Goal: Task Accomplishment & Management: Manage account settings

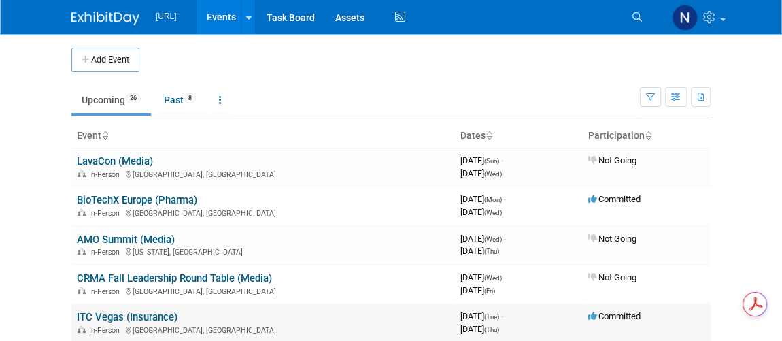
click at [148, 313] on link "ITC Vegas (Insurance)" at bounding box center [127, 317] width 101 height 12
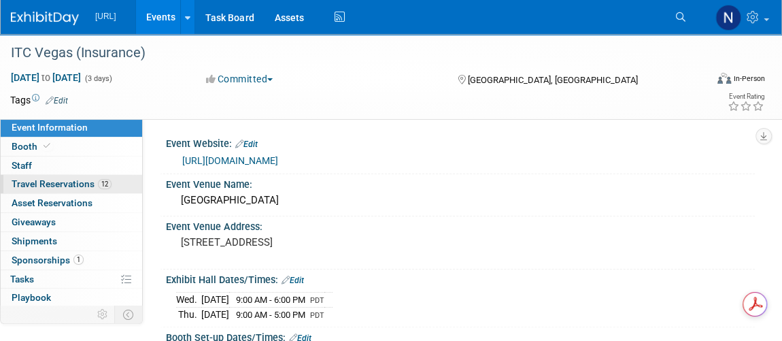
click at [51, 182] on span "Travel Reservations 12" at bounding box center [62, 183] width 100 height 11
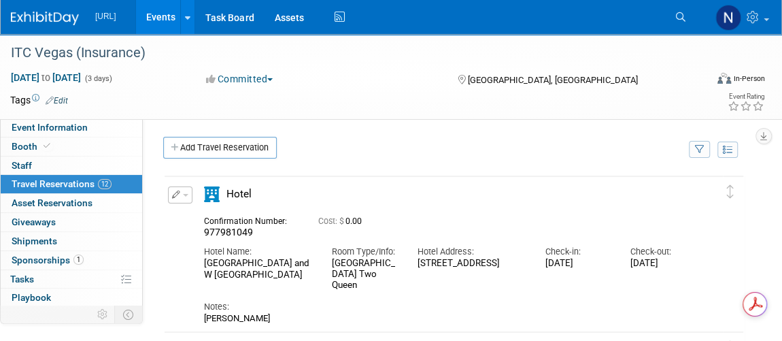
click at [227, 230] on span "977981049" at bounding box center [228, 231] width 49 height 11
click at [321, 242] on div "Hotel Name: Mandalay Bay and W Las Vegas" at bounding box center [258, 259] width 128 height 41
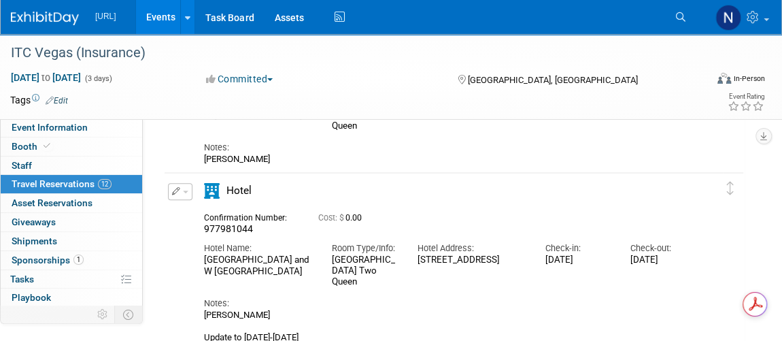
scroll to position [185, 0]
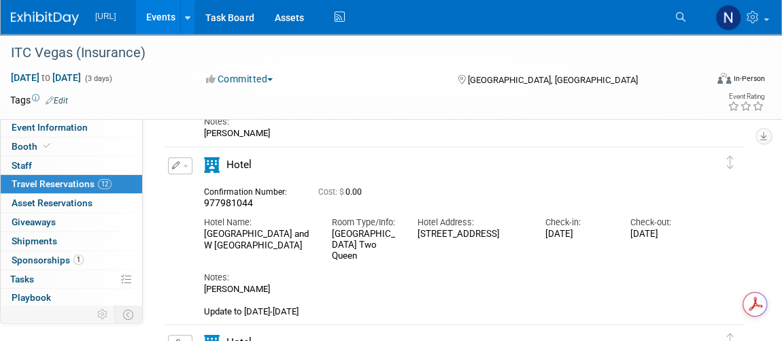
click at [183, 165] on span "button" at bounding box center [185, 166] width 5 height 3
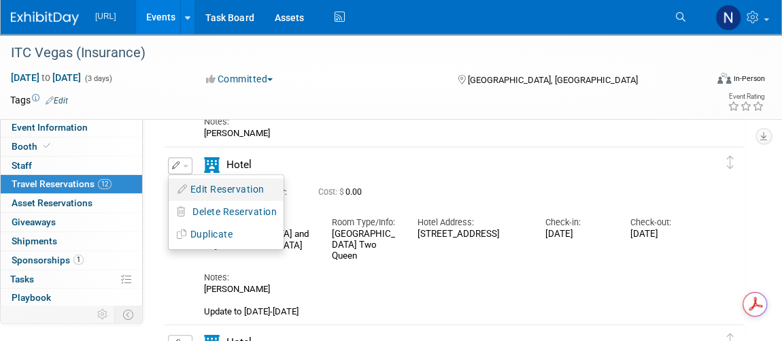
click at [192, 186] on button "Edit Reservation" at bounding box center [226, 189] width 115 height 20
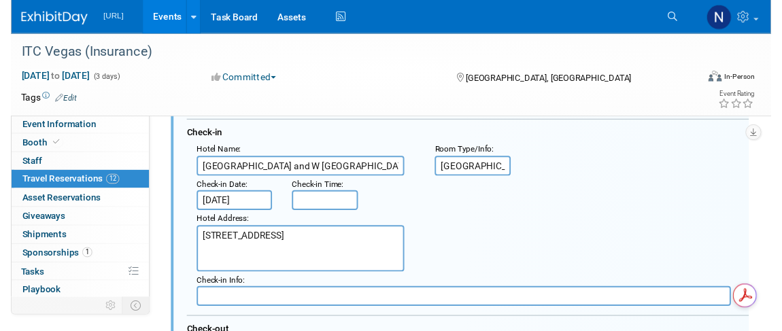
scroll to position [0, 0]
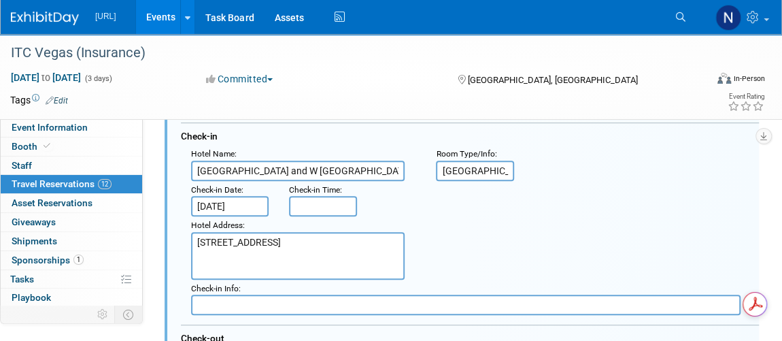
click at [213, 205] on input "Oct 12, 2025" at bounding box center [230, 206] width 78 height 20
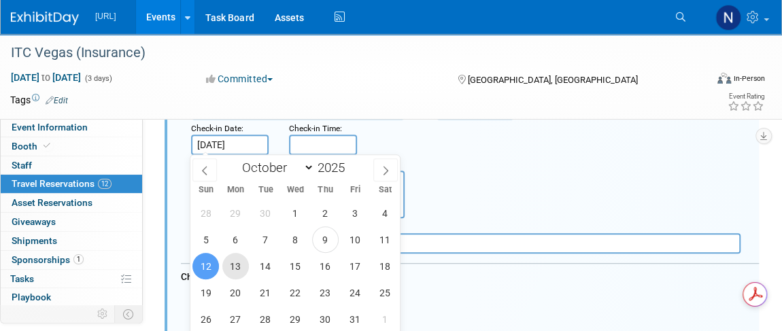
click at [228, 260] on span "13" at bounding box center [235, 266] width 27 height 27
type input "Oct 13, 2025"
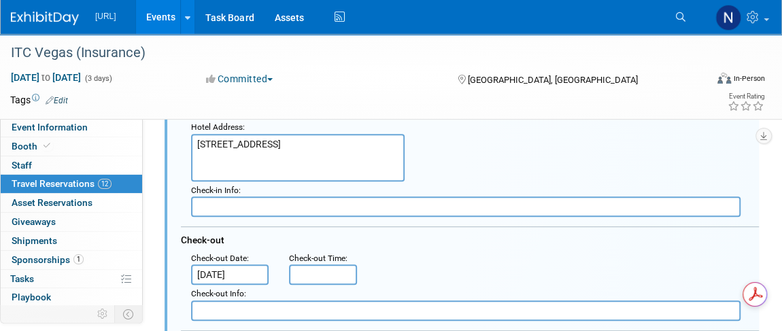
scroll to position [424, 0]
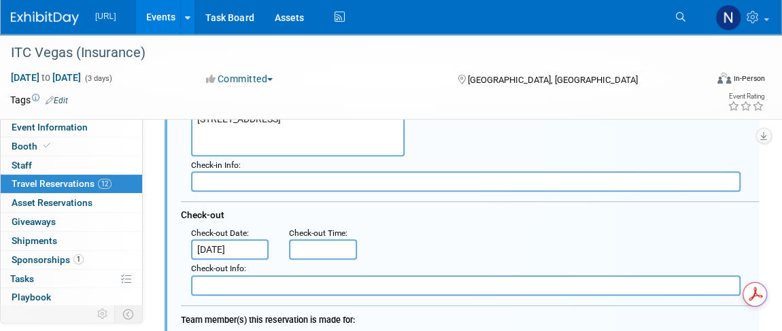
click at [234, 243] on input "Oct 17, 2025" at bounding box center [230, 249] width 78 height 20
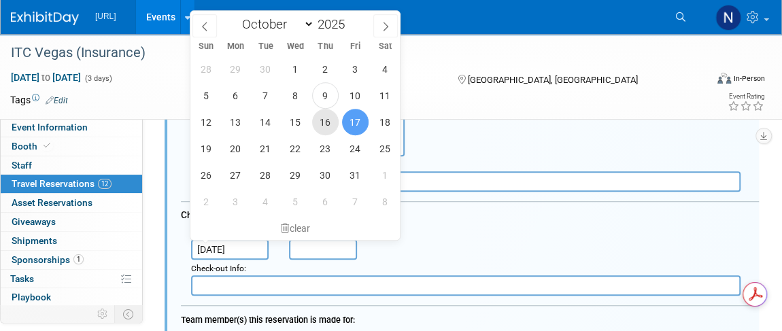
click at [334, 122] on span "16" at bounding box center [325, 122] width 27 height 27
type input "Oct 16, 2025"
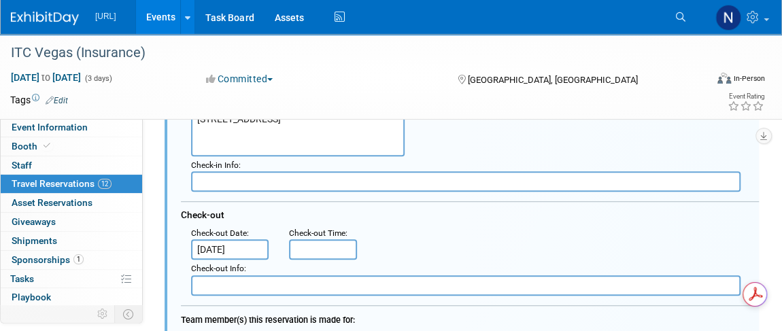
click at [448, 230] on div ": Check-out Date : Oct 16, 2025 Check-out Time :" at bounding box center [475, 242] width 588 height 36
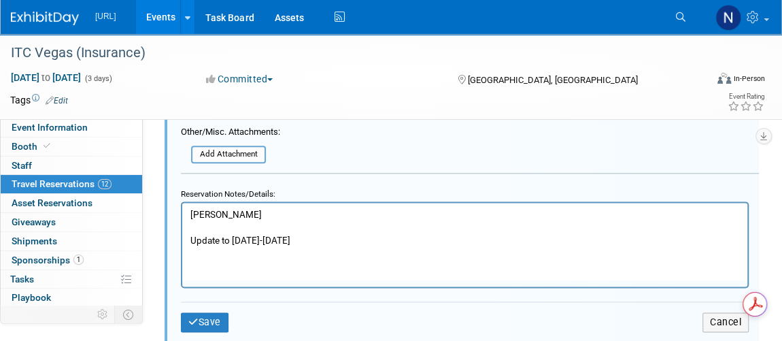
scroll to position [795, 0]
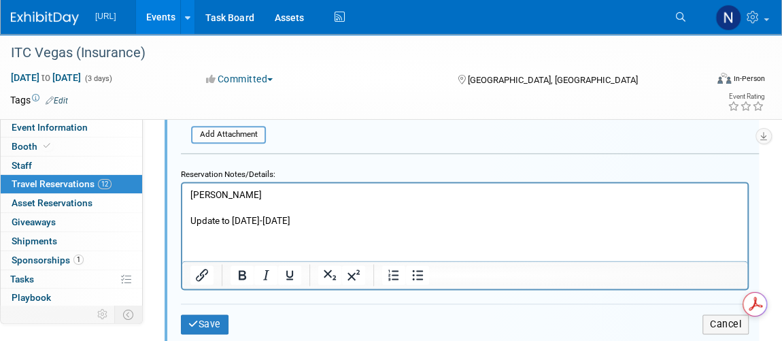
drag, startPoint x: 307, startPoint y: 224, endPoint x: 192, endPoint y: 227, distance: 114.9
click at [192, 227] on html "Jeff Sondak Update to Monday-Thursday" at bounding box center [464, 205] width 565 height 44
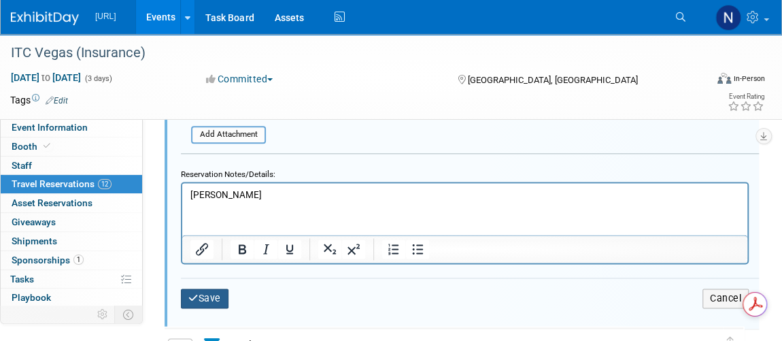
click at [211, 292] on button "Save" at bounding box center [205, 298] width 48 height 20
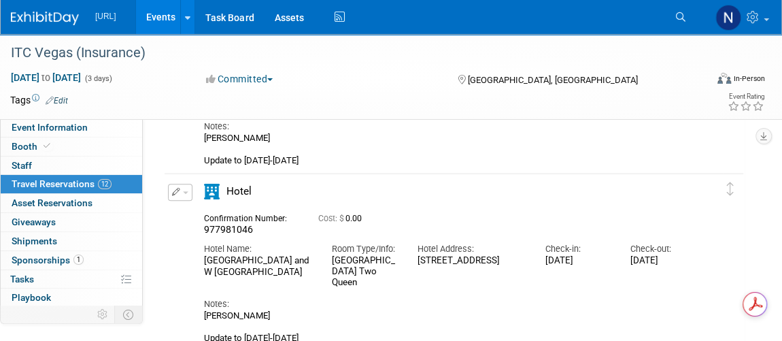
scroll to position [486, 0]
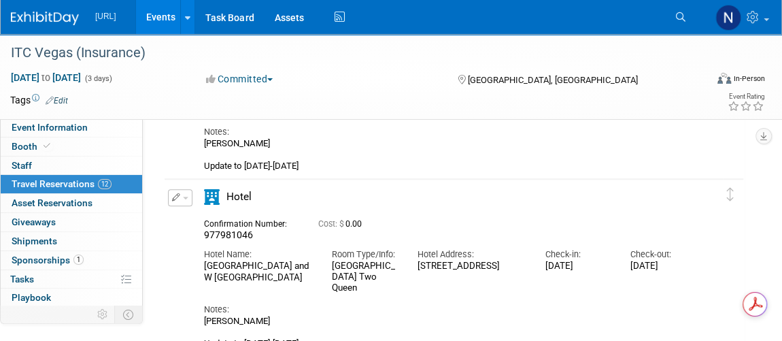
click at [173, 194] on icon "button" at bounding box center [176, 197] width 9 height 8
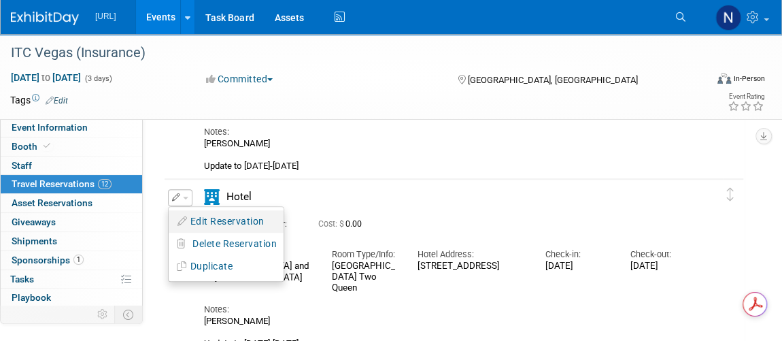
click at [198, 218] on button "Edit Reservation" at bounding box center [226, 221] width 115 height 20
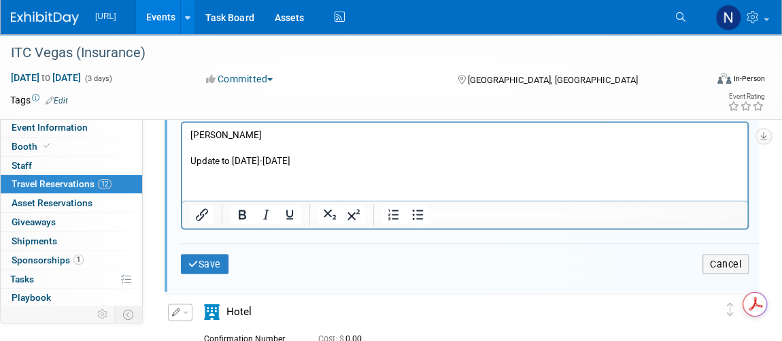
scroll to position [1190, 0]
click at [719, 266] on button "Cancel" at bounding box center [725, 263] width 46 height 20
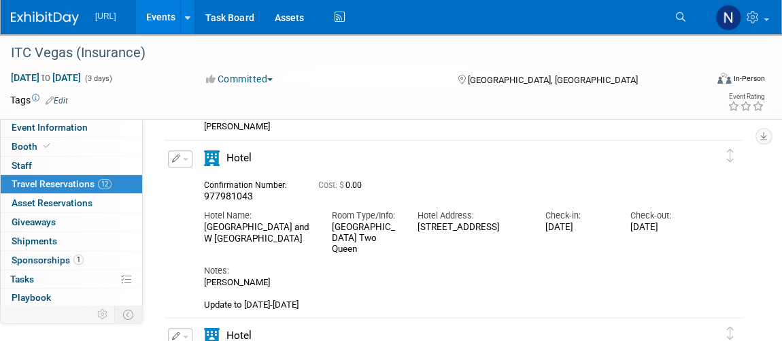
scroll to position [325, 0]
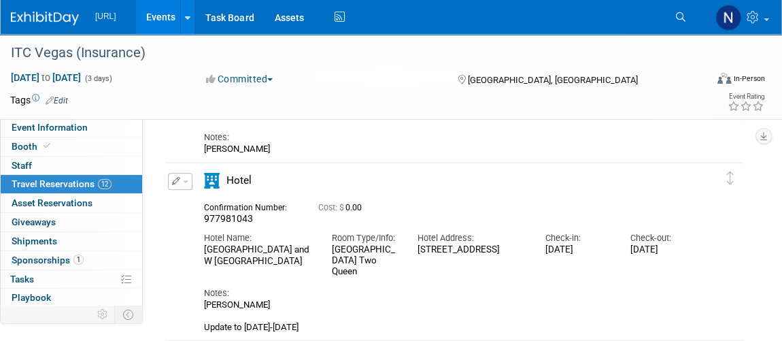
click at [181, 186] on button "button" at bounding box center [180, 181] width 24 height 17
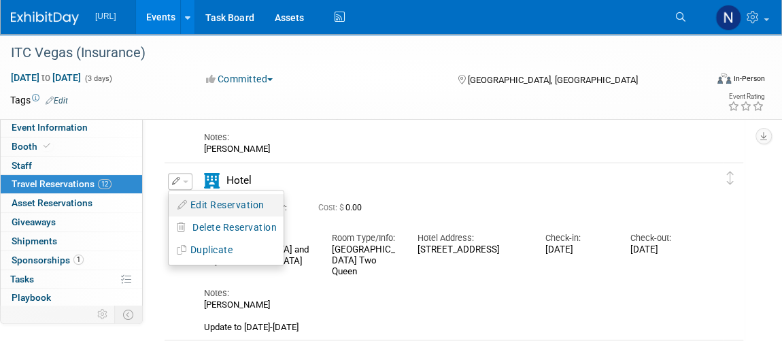
click at [209, 199] on button "Edit Reservation" at bounding box center [226, 205] width 115 height 20
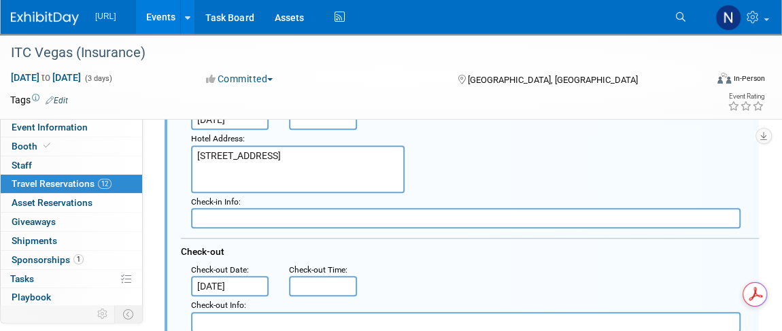
scroll to position [519, 0]
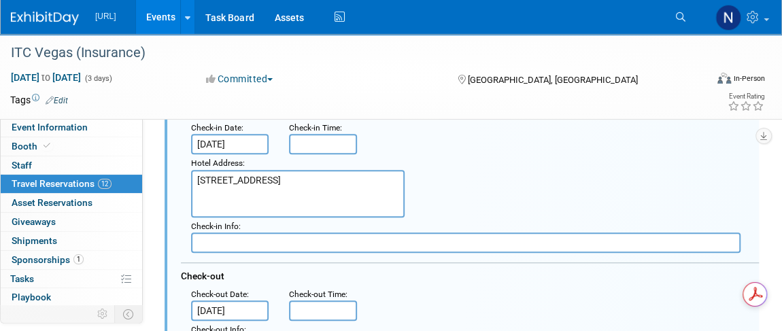
click at [233, 137] on input "Oct 12, 2025" at bounding box center [230, 144] width 78 height 20
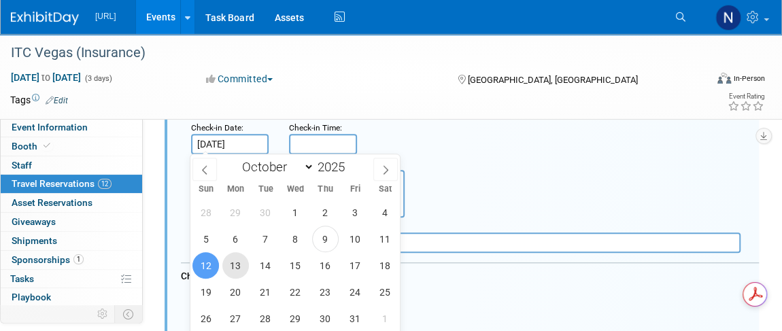
click at [240, 264] on span "13" at bounding box center [235, 265] width 27 height 27
type input "Oct 13, 2025"
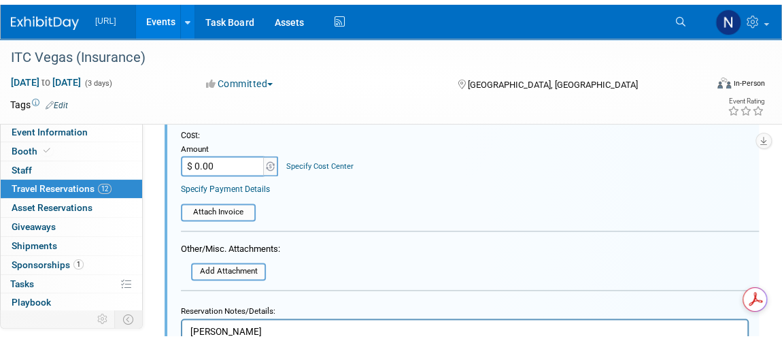
scroll to position [889, 0]
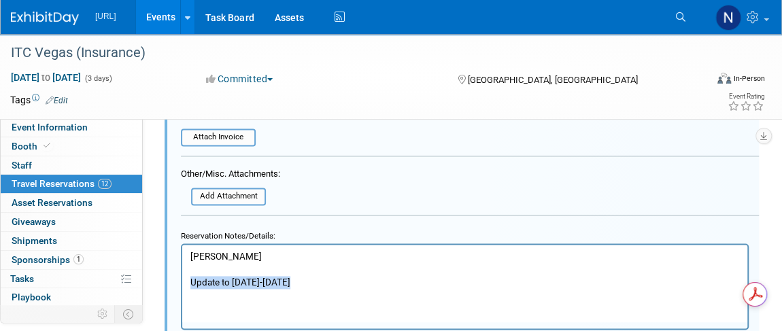
drag, startPoint x: 325, startPoint y: 278, endPoint x: 192, endPoint y: 281, distance: 133.3
click at [192, 281] on p "Nick Carter Update to Monday-Friday" at bounding box center [464, 269] width 549 height 39
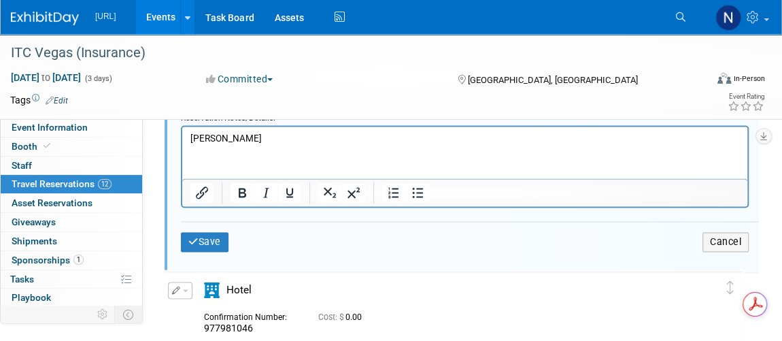
scroll to position [1013, 0]
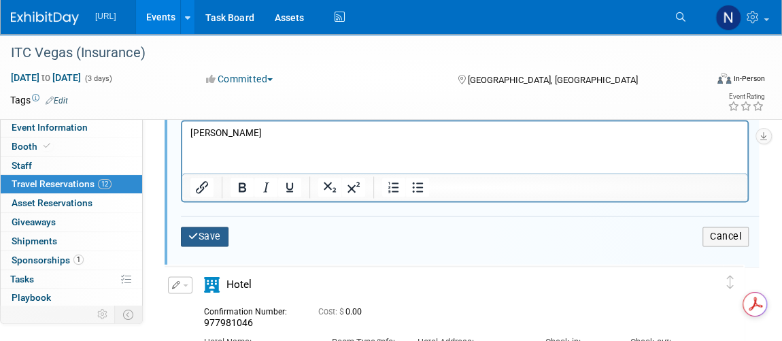
click at [226, 237] on button "Save" at bounding box center [205, 236] width 48 height 20
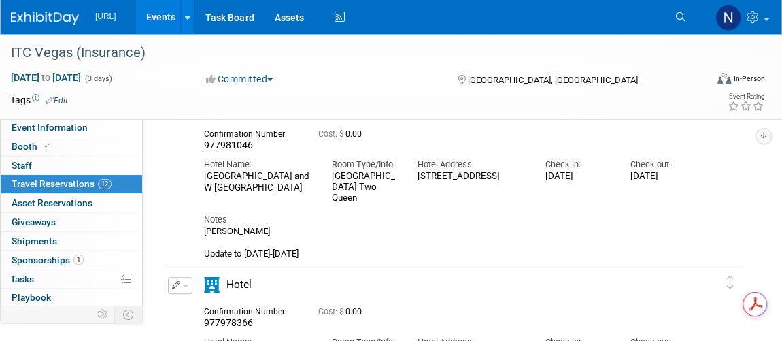
scroll to position [519, 0]
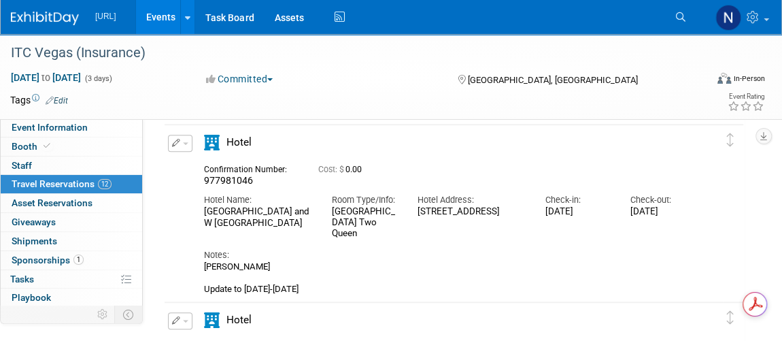
click at [187, 143] on button "button" at bounding box center [180, 143] width 24 height 17
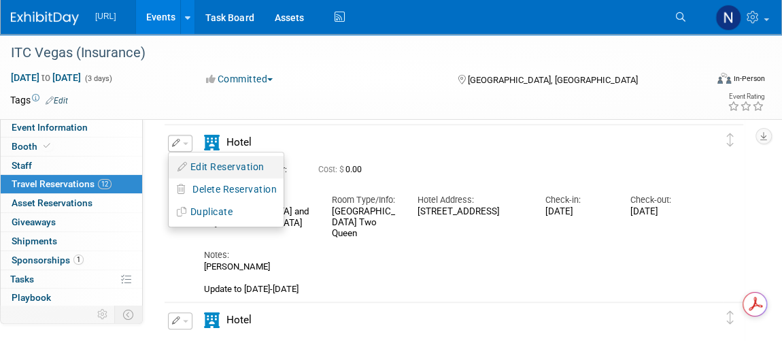
click at [215, 163] on button "Edit Reservation" at bounding box center [226, 167] width 115 height 20
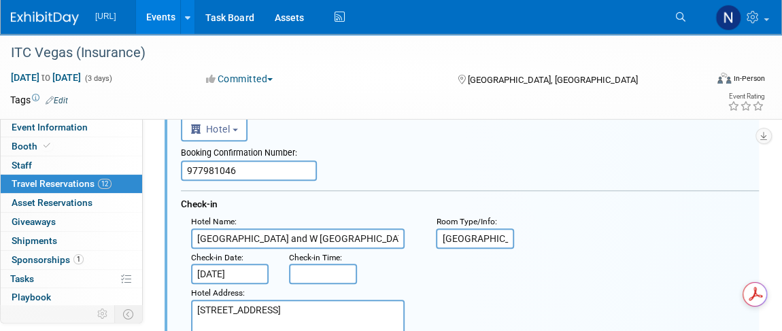
scroll to position [613, 0]
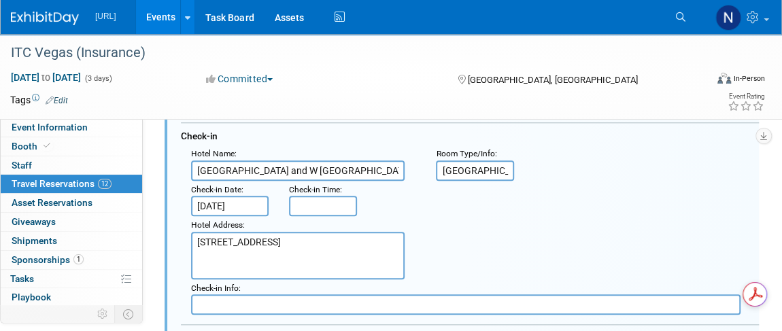
click at [239, 208] on input "Oct 12, 2025" at bounding box center [230, 206] width 78 height 20
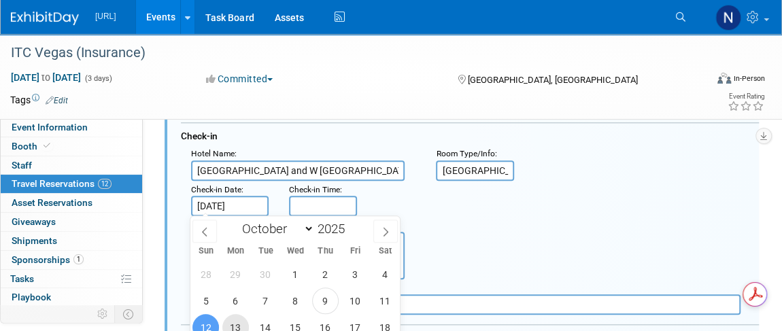
click at [237, 326] on span "13" at bounding box center [235, 327] width 27 height 27
type input "Oct 13, 2025"
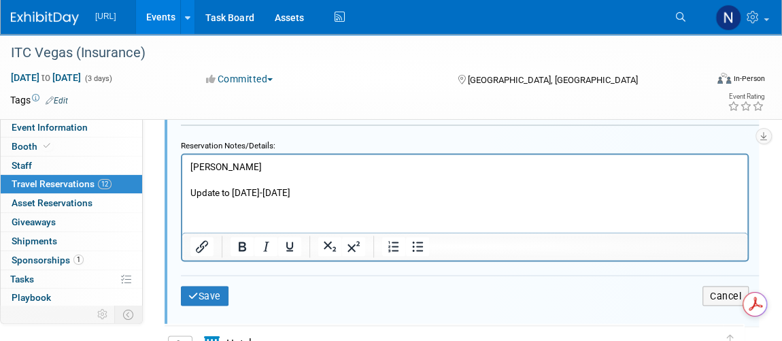
scroll to position [1169, 0]
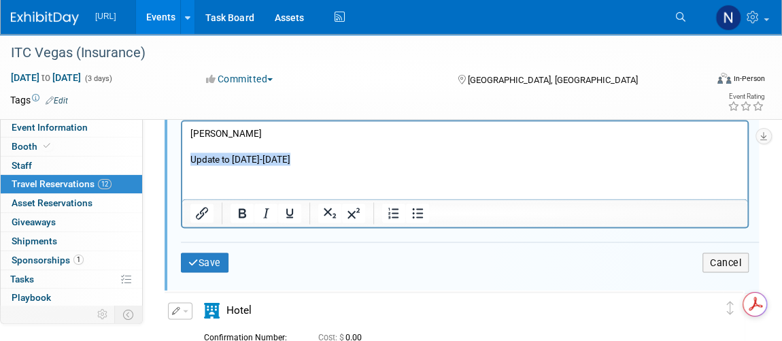
drag, startPoint x: 309, startPoint y: 161, endPoint x: 357, endPoint y: 269, distance: 117.5
click at [182, 154] on html "Steven Lund Update to Monday-Friday" at bounding box center [464, 142] width 565 height 44
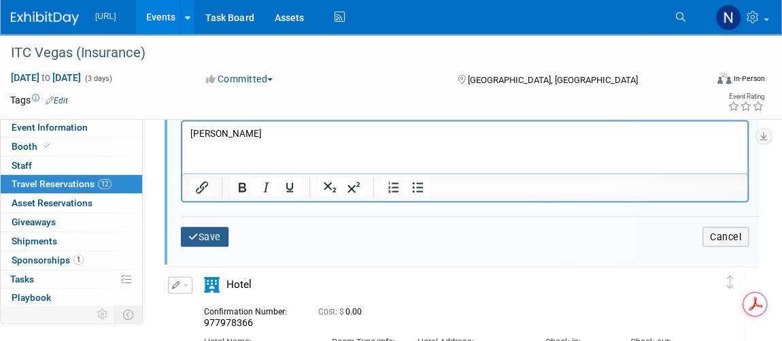
click at [213, 226] on button "Save" at bounding box center [205, 236] width 48 height 20
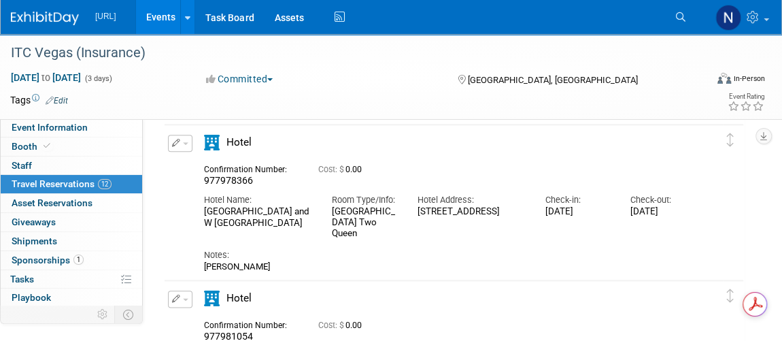
scroll to position [0, 0]
click at [179, 143] on icon "button" at bounding box center [176, 143] width 9 height 8
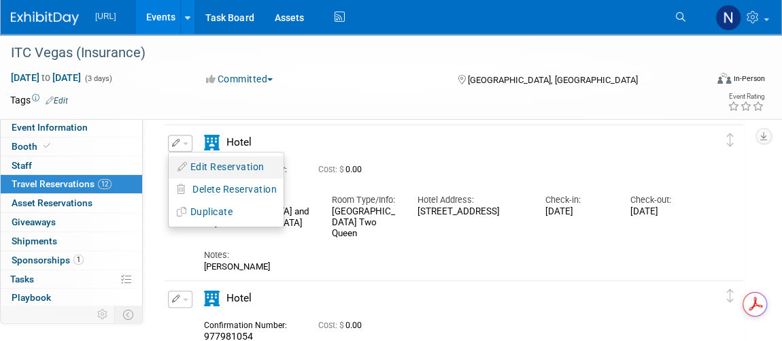
click at [194, 165] on button "Edit Reservation" at bounding box center [226, 167] width 115 height 20
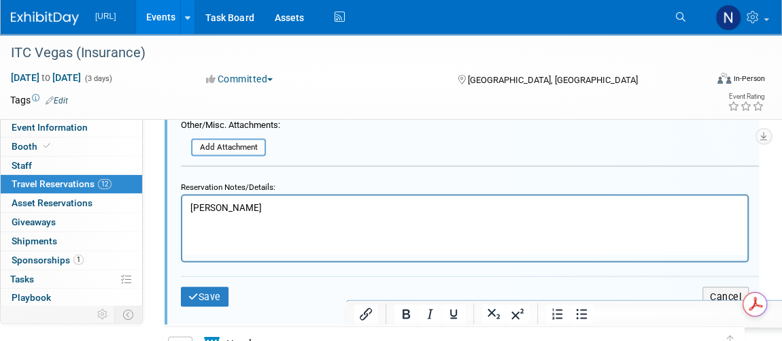
scroll to position [1262, 0]
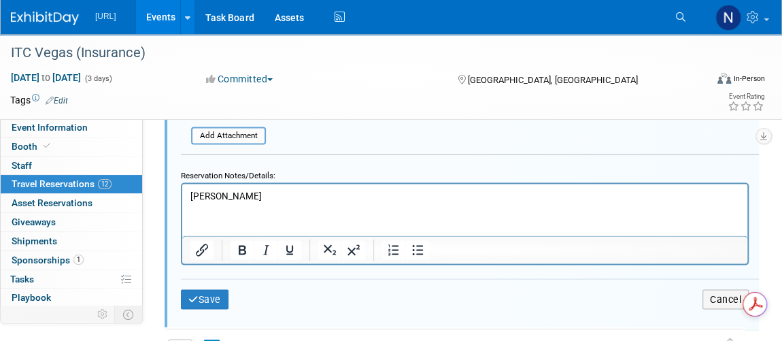
click at [247, 200] on p "Alex" at bounding box center [464, 195] width 549 height 13
click at [206, 289] on button "Save" at bounding box center [205, 299] width 48 height 20
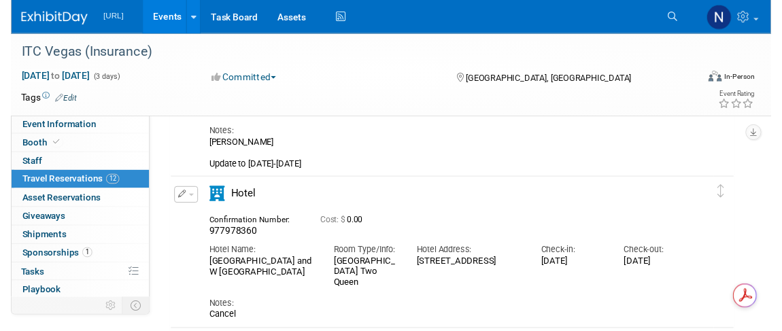
scroll to position [644, 0]
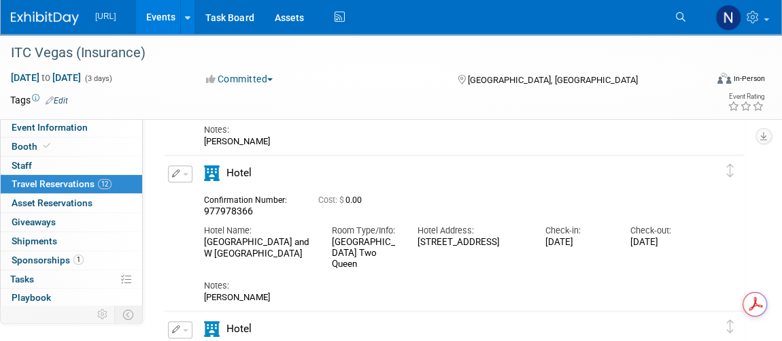
click at [176, 173] on icon "button" at bounding box center [176, 173] width 9 height 8
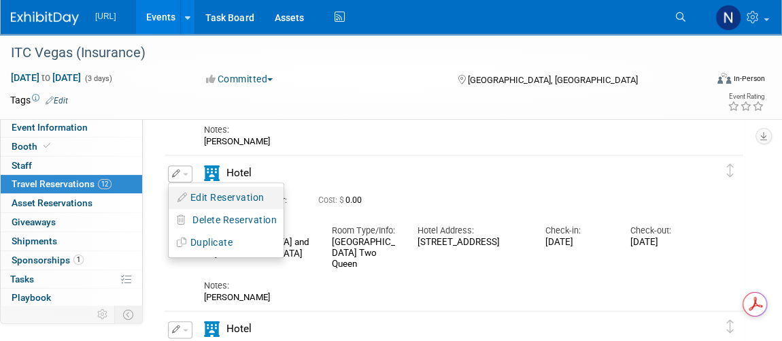
click at [212, 194] on button "Edit Reservation" at bounding box center [226, 198] width 115 height 20
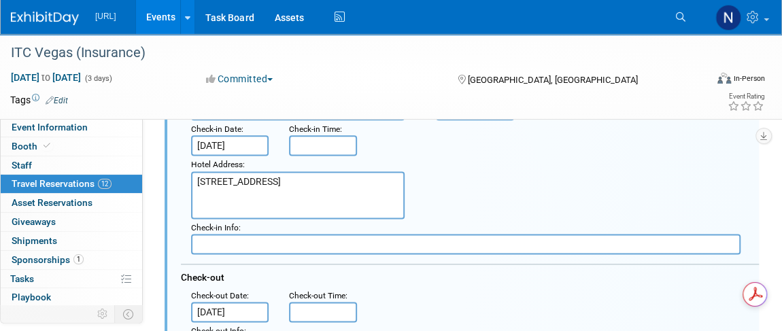
scroll to position [829, 0]
click at [216, 145] on input "Oct 12, 2025" at bounding box center [230, 145] width 78 height 20
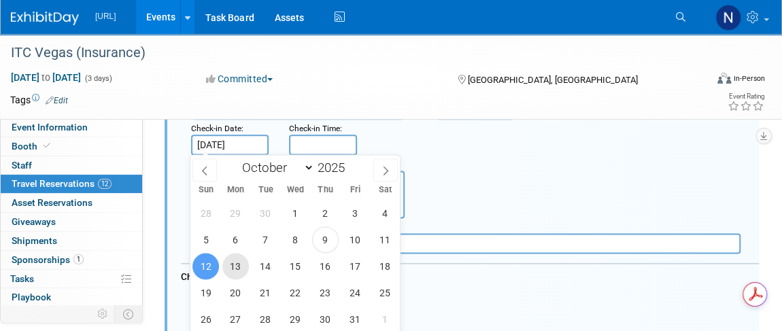
click at [235, 264] on span "13" at bounding box center [235, 266] width 27 height 27
type input "Oct 13, 2025"
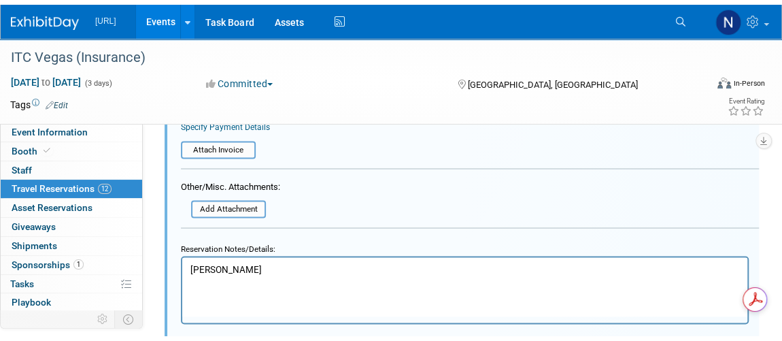
scroll to position [1262, 0]
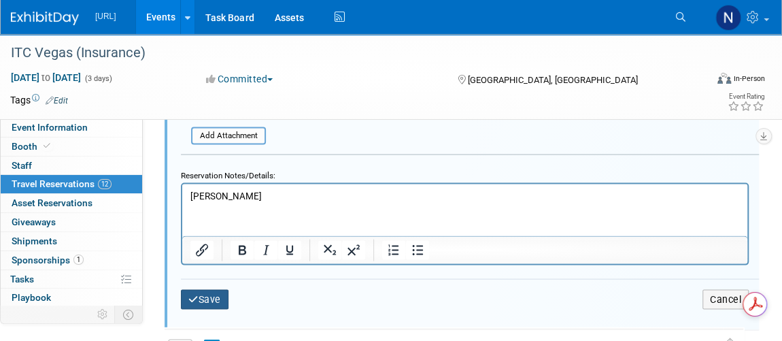
click at [211, 289] on button "Save" at bounding box center [205, 299] width 48 height 20
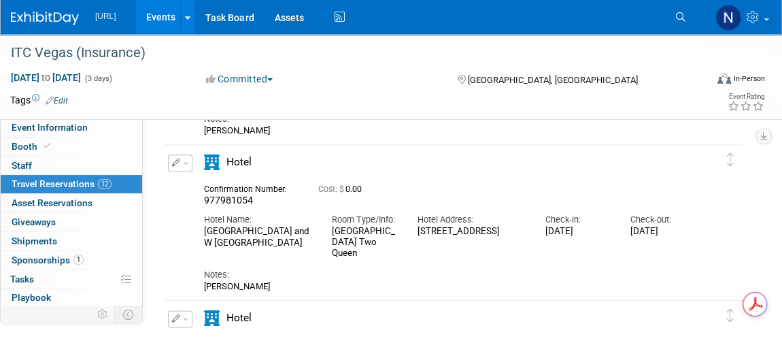
scroll to position [829, 0]
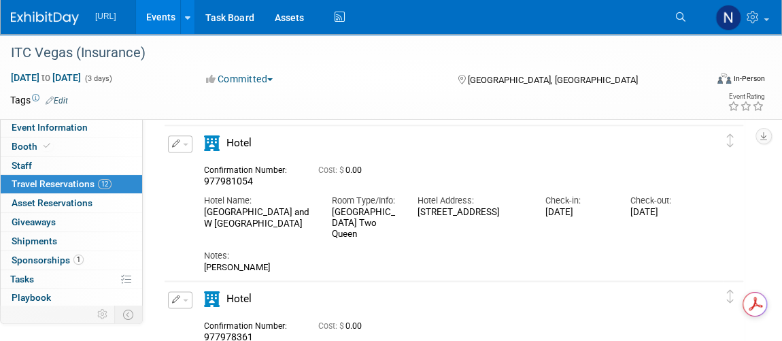
click at [186, 144] on button "button" at bounding box center [180, 143] width 24 height 17
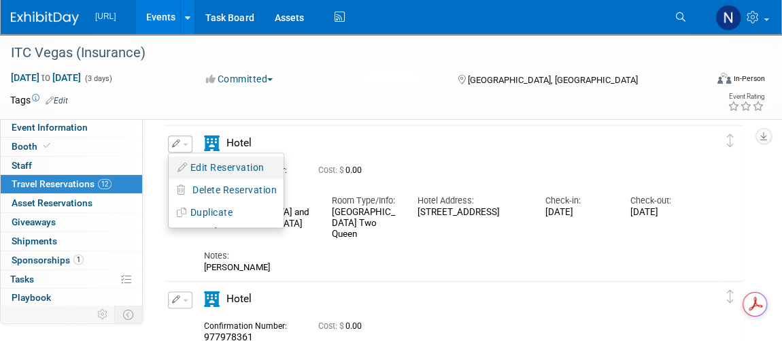
click at [227, 172] on button "Edit Reservation" at bounding box center [226, 168] width 115 height 20
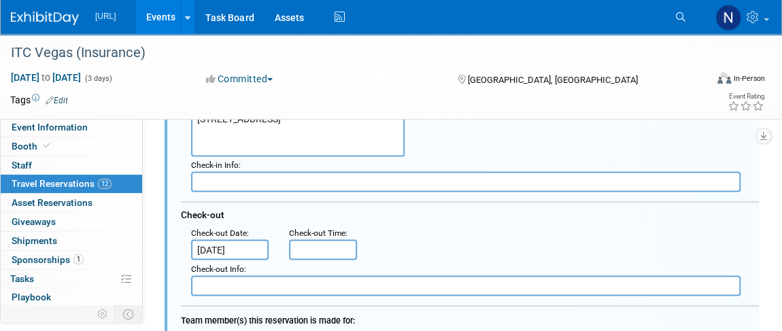
scroll to position [923, 0]
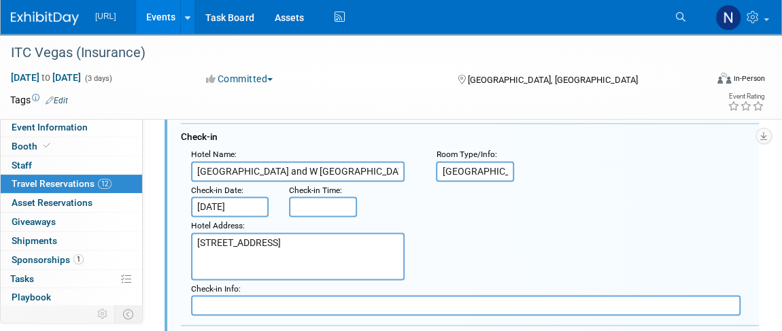
click at [230, 204] on input "Oct 12, 2025" at bounding box center [230, 206] width 78 height 20
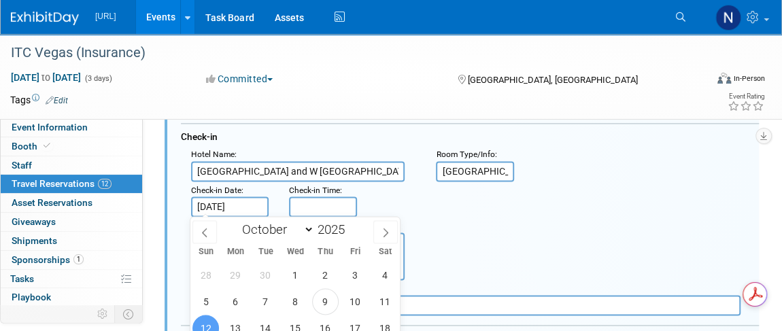
scroll to position [0, 0]
click at [236, 326] on span "13" at bounding box center [235, 328] width 27 height 27
type input "Oct 13, 2025"
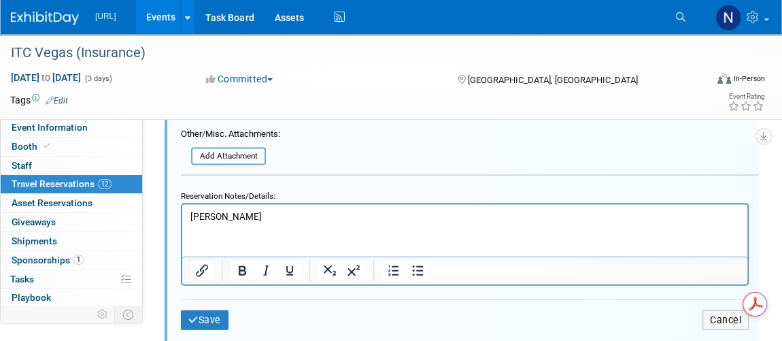
scroll to position [1418, 0]
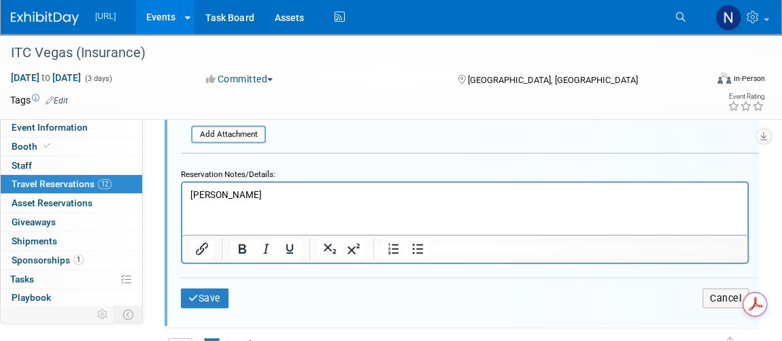
click at [237, 191] on p "Denise" at bounding box center [464, 194] width 549 height 13
click at [197, 291] on button "Save" at bounding box center [205, 298] width 48 height 20
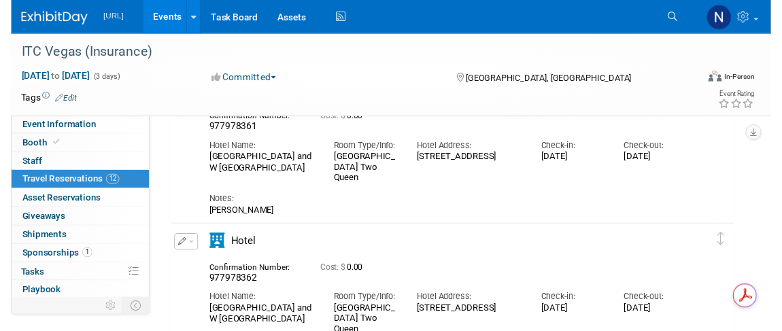
scroll to position [800, 0]
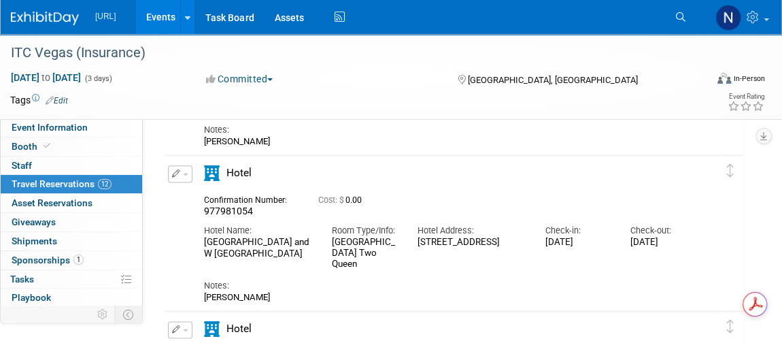
click at [187, 177] on button "button" at bounding box center [180, 173] width 24 height 17
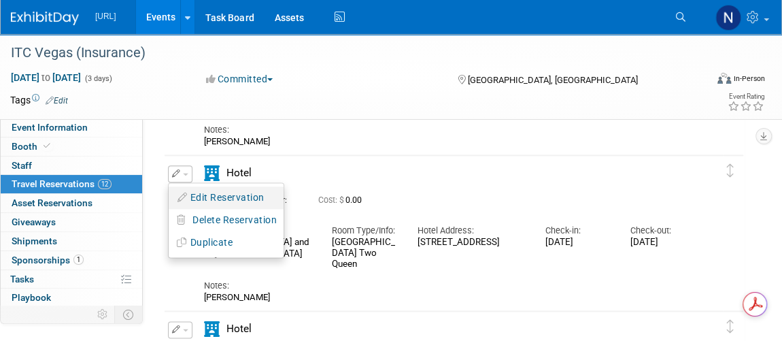
click at [192, 192] on button "Edit Reservation" at bounding box center [226, 198] width 115 height 20
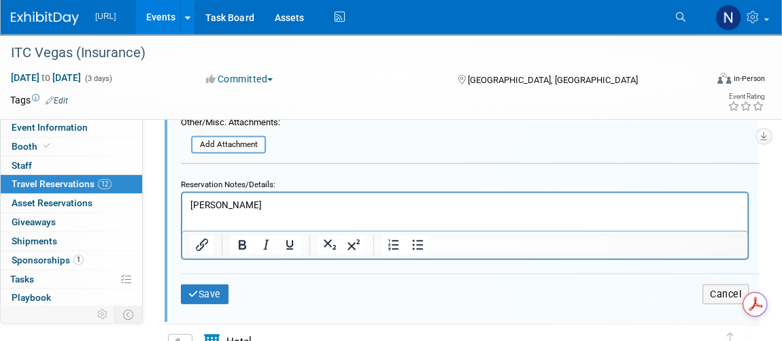
scroll to position [1418, 0]
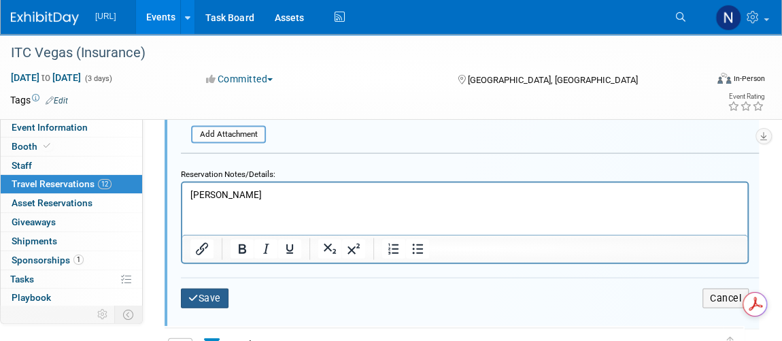
click at [220, 295] on button "Save" at bounding box center [205, 298] width 48 height 20
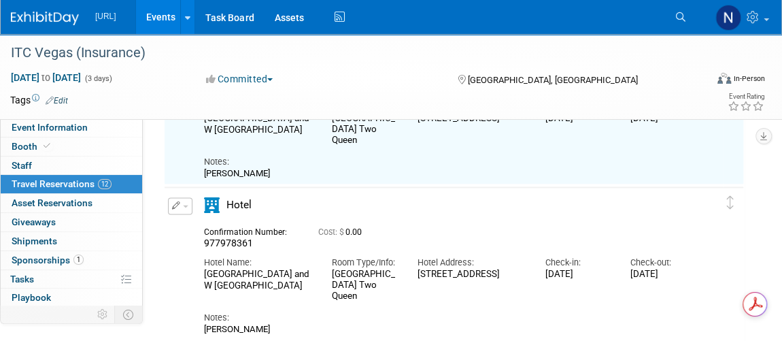
scroll to position [985, 0]
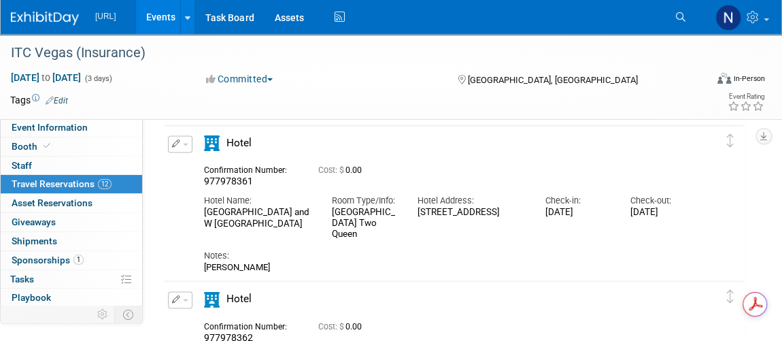
click at [177, 145] on icon "button" at bounding box center [176, 143] width 9 height 8
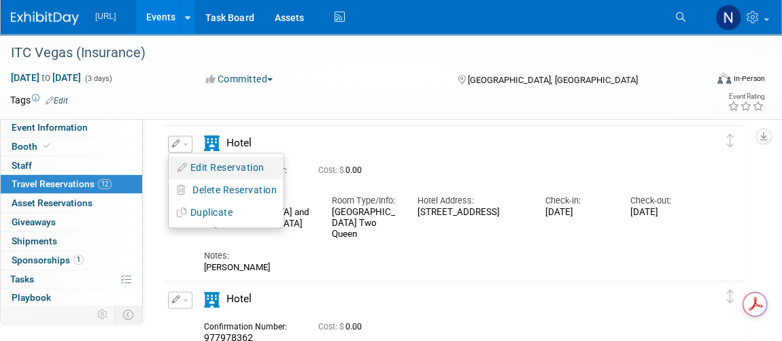
click at [190, 162] on button "Edit Reservation" at bounding box center [226, 168] width 115 height 20
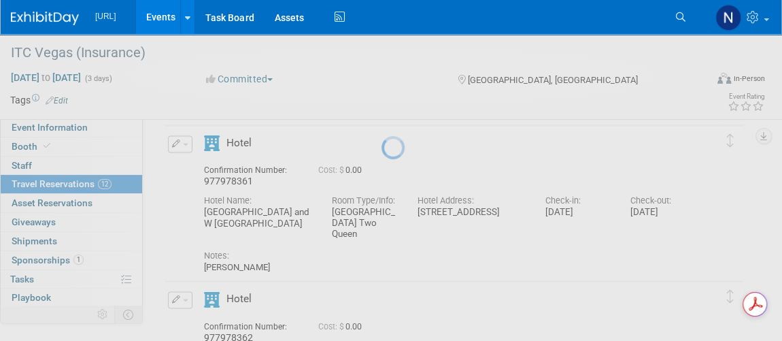
select select "9"
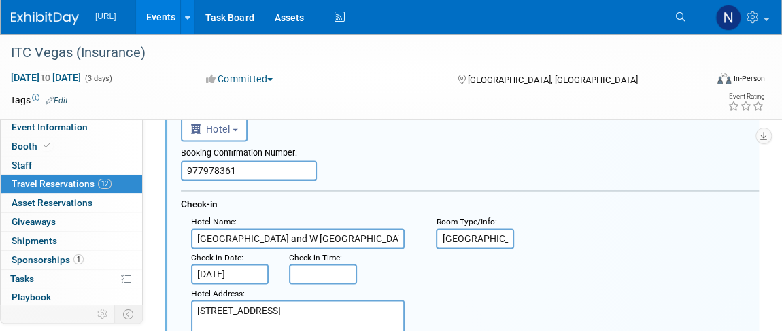
scroll to position [1017, 0]
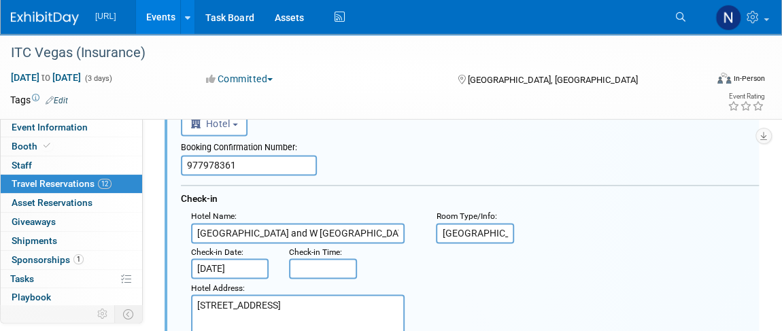
click at [235, 262] on input "Oct 12, 2025" at bounding box center [230, 268] width 78 height 20
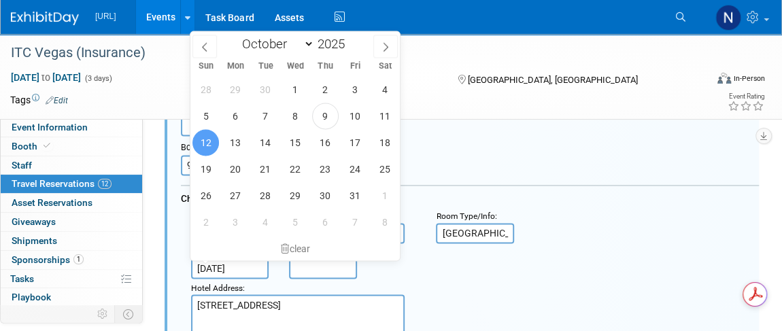
scroll to position [0, 0]
click at [239, 153] on span "13" at bounding box center [235, 142] width 27 height 27
type input "Oct 13, 2025"
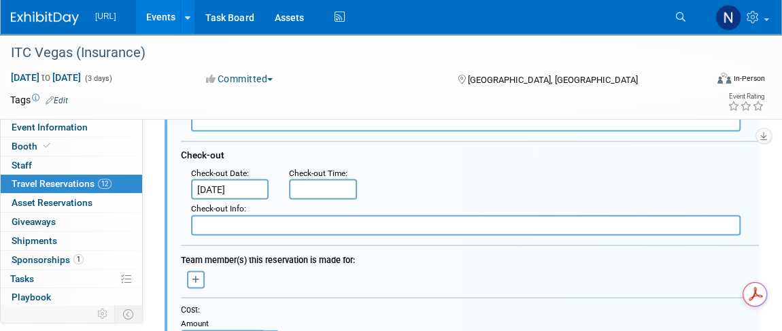
scroll to position [1265, 0]
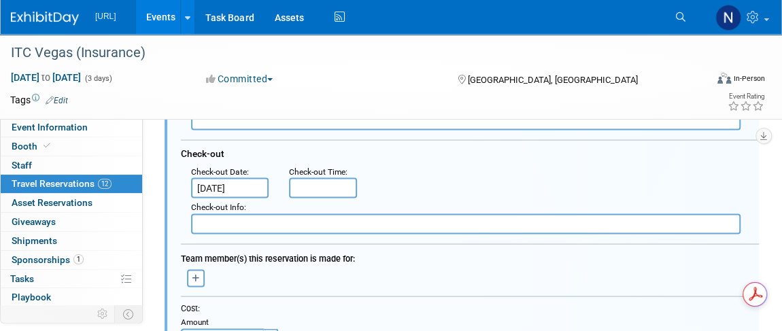
click at [235, 186] on input "Oct 17, 2025" at bounding box center [230, 187] width 78 height 20
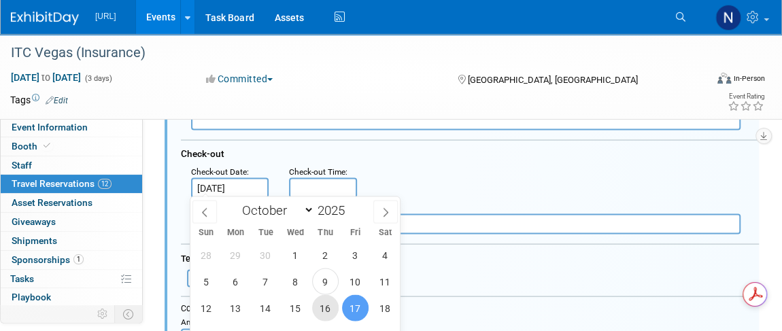
click at [328, 305] on span "16" at bounding box center [325, 307] width 27 height 27
type input "Oct 16, 2025"
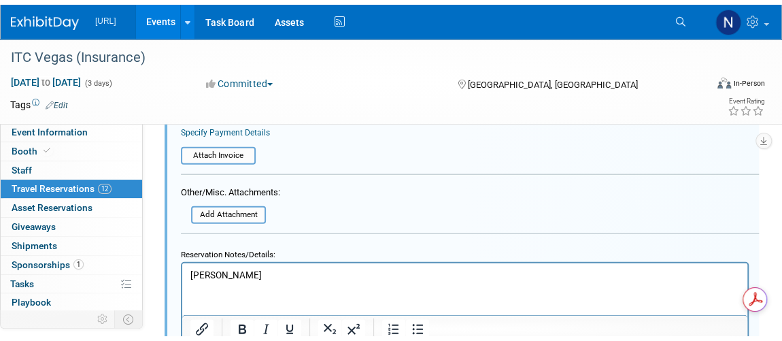
scroll to position [1636, 0]
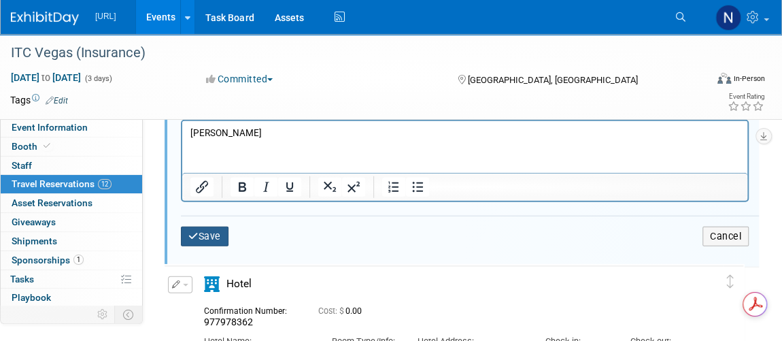
click at [216, 230] on button "Save" at bounding box center [205, 236] width 48 height 20
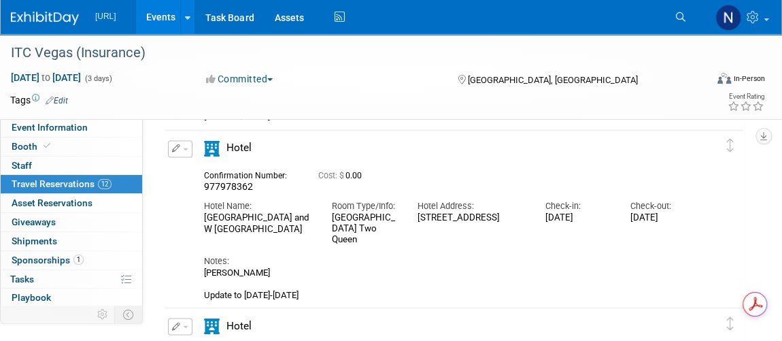
scroll to position [1141, 0]
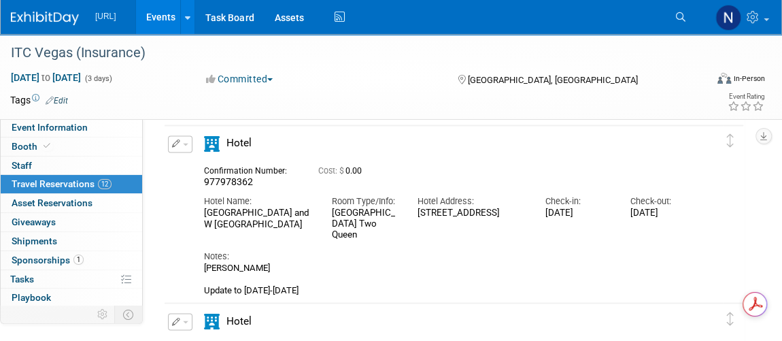
click at [179, 143] on button "button" at bounding box center [180, 143] width 24 height 17
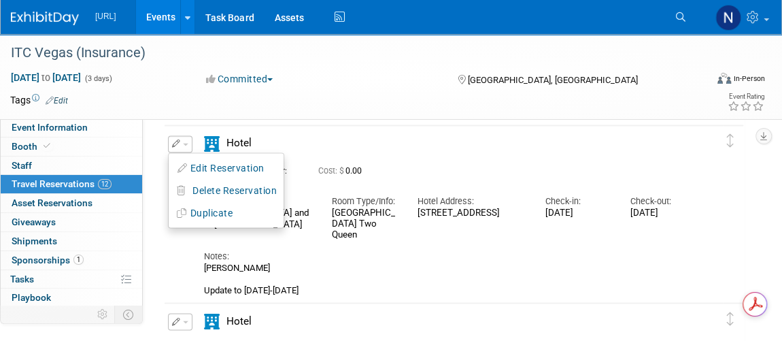
click at [410, 136] on div "Hotel" at bounding box center [450, 147] width 512 height 24
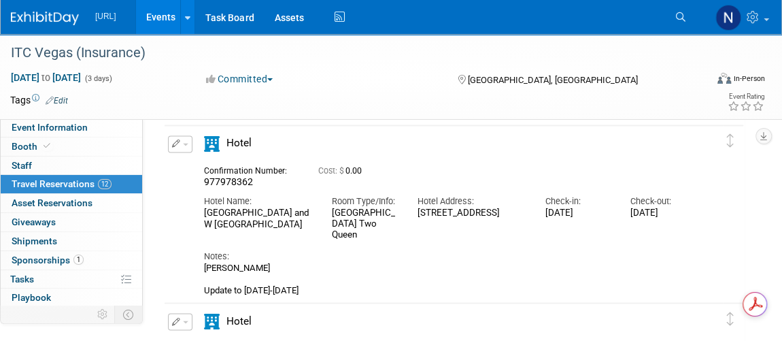
click at [175, 142] on icon "button" at bounding box center [176, 143] width 9 height 8
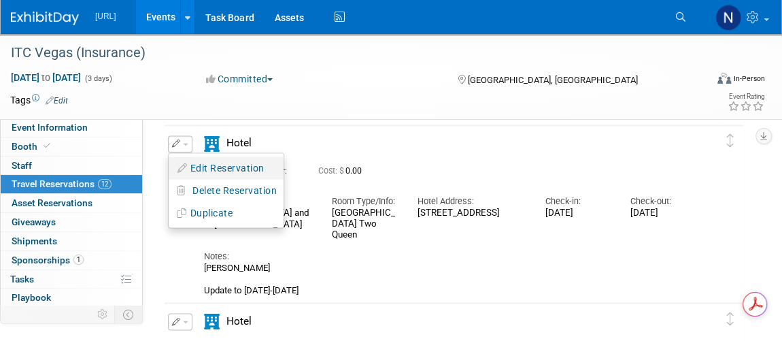
click at [203, 165] on button "Edit Reservation" at bounding box center [226, 168] width 115 height 20
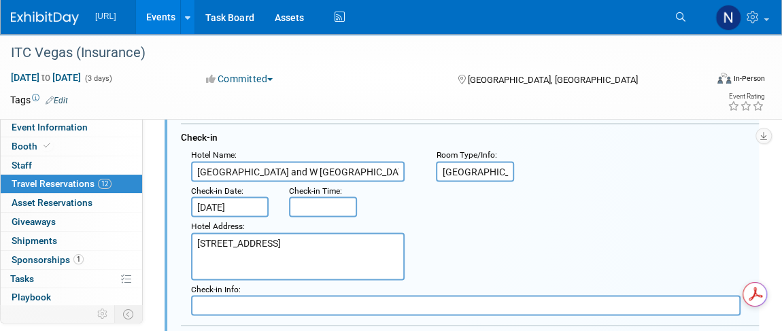
scroll to position [1235, 0]
click at [243, 208] on input "Oct 12, 2025" at bounding box center [230, 206] width 78 height 20
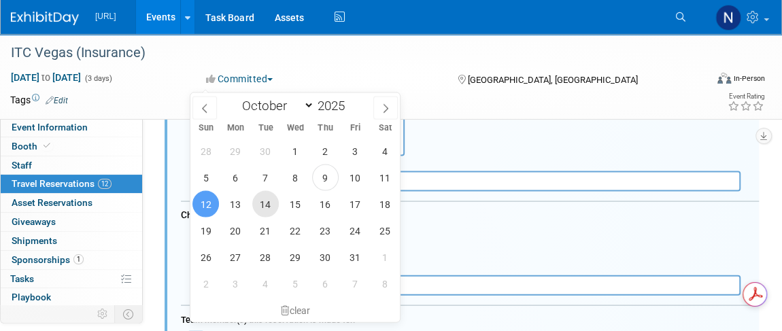
click at [275, 205] on span "14" at bounding box center [265, 204] width 27 height 27
type input "Oct 14, 2025"
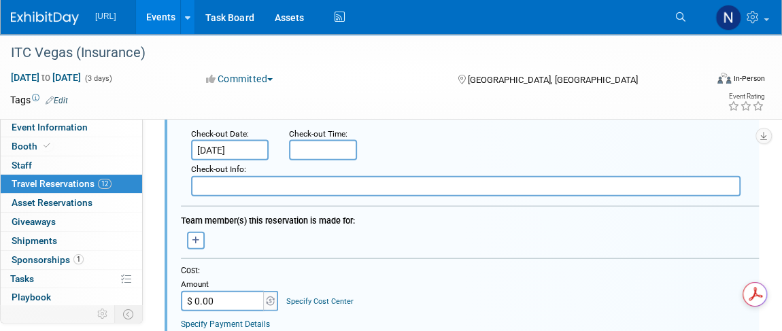
scroll to position [1482, 0]
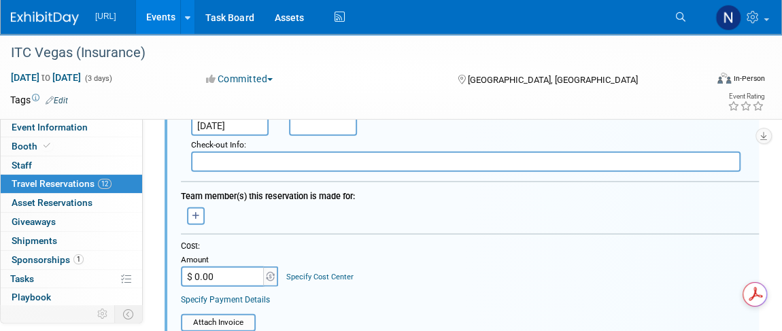
click at [246, 124] on input "Oct 17, 2025" at bounding box center [230, 126] width 78 height 20
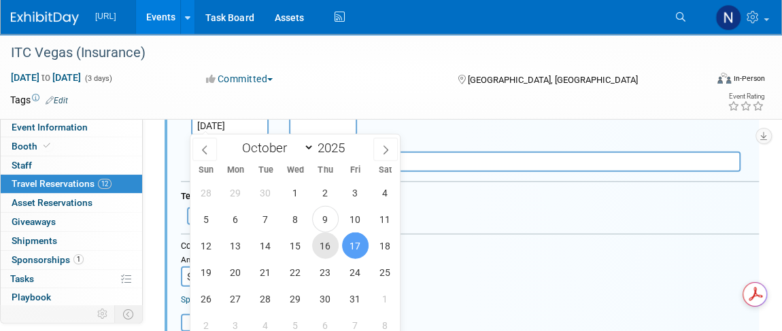
click at [333, 247] on span "16" at bounding box center [325, 246] width 27 height 27
type input "Oct 16, 2025"
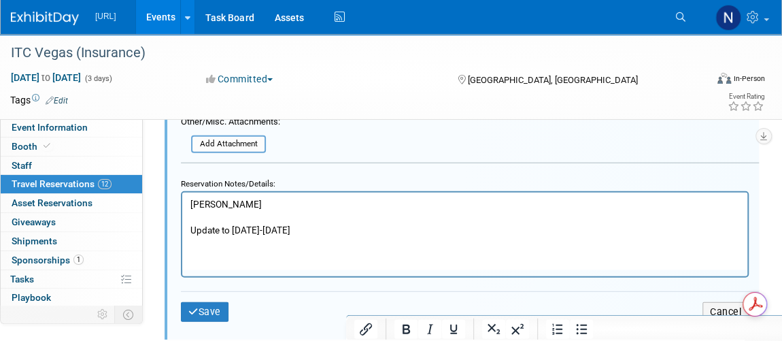
scroll to position [1791, 0]
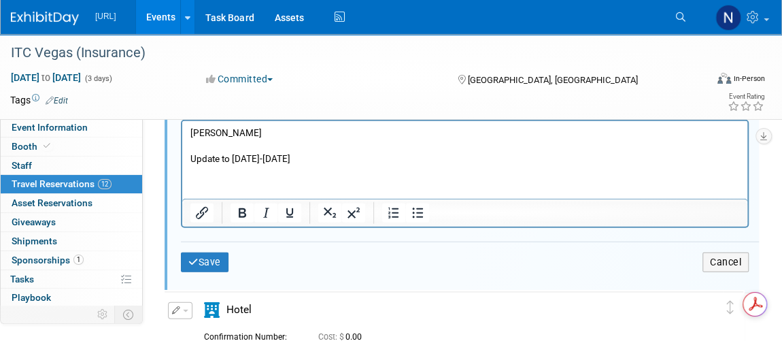
drag, startPoint x: 321, startPoint y: 158, endPoint x: 190, endPoint y: 157, distance: 130.5
click at [190, 157] on p "Rob Curran Update to Tuesday-Thursday" at bounding box center [464, 145] width 549 height 39
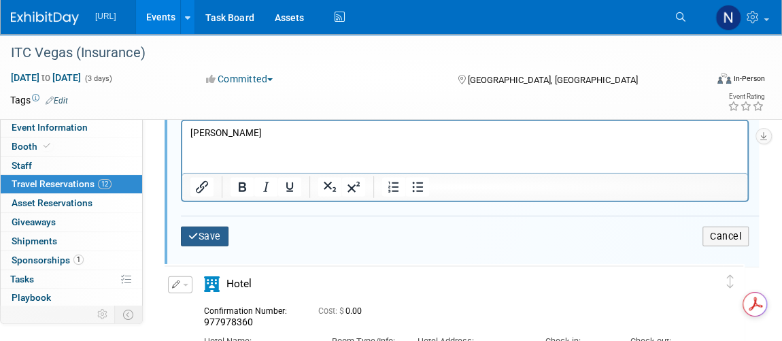
click at [205, 236] on button "Save" at bounding box center [205, 236] width 48 height 20
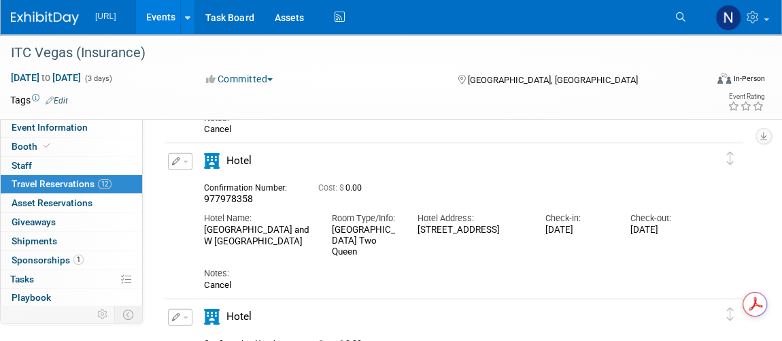
scroll to position [1592, 0]
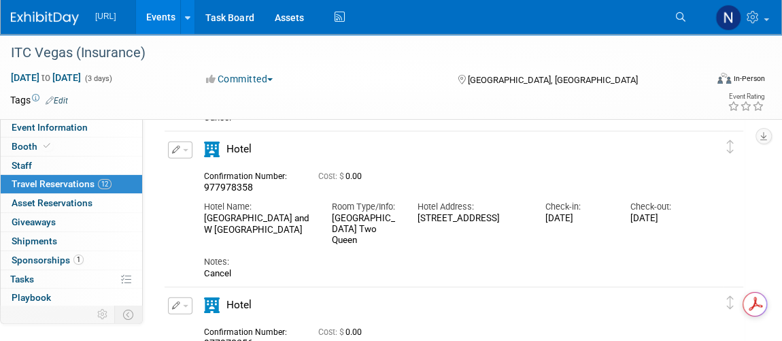
click at [182, 150] on button "button" at bounding box center [180, 149] width 24 height 17
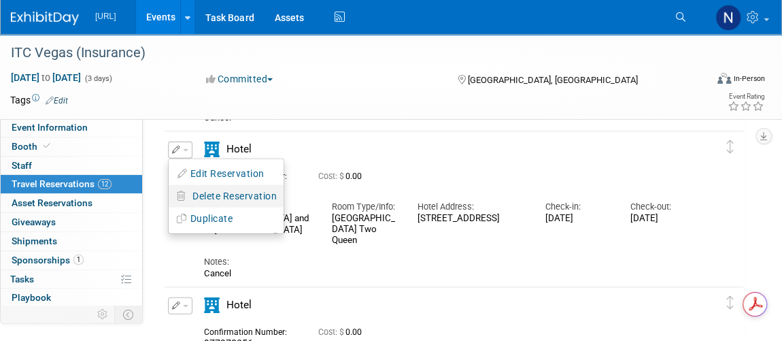
click at [220, 192] on span "Delete Reservation" at bounding box center [234, 195] width 84 height 11
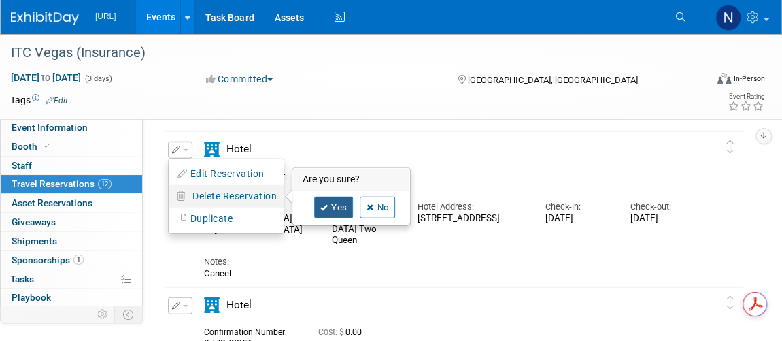
click at [345, 205] on link "Yes" at bounding box center [333, 207] width 39 height 22
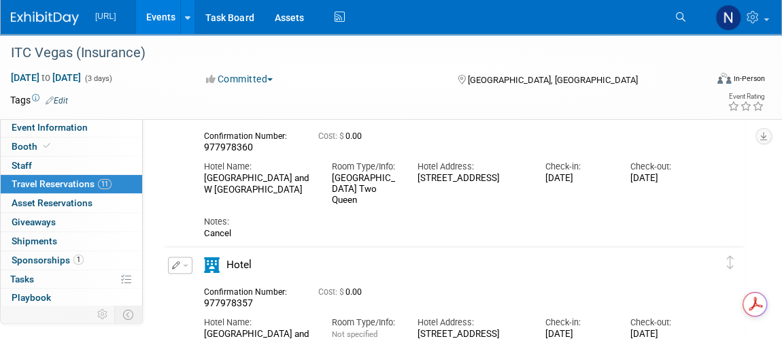
scroll to position [1273, 0]
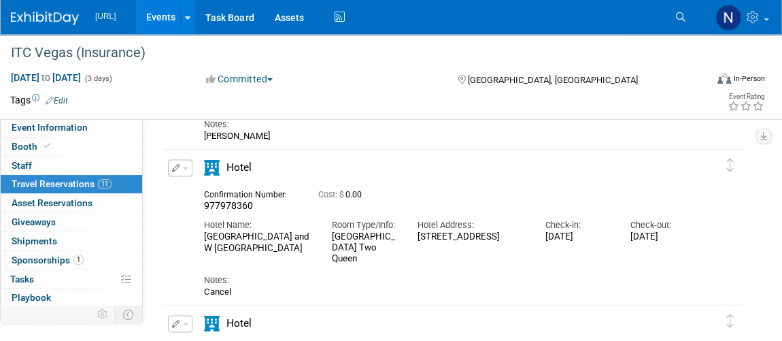
click at [180, 165] on button "button" at bounding box center [180, 167] width 24 height 17
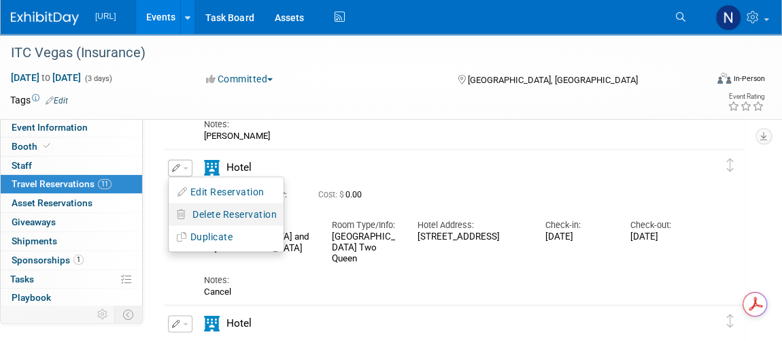
scroll to position [0, 0]
click at [211, 214] on span "Delete Reservation" at bounding box center [234, 213] width 84 height 11
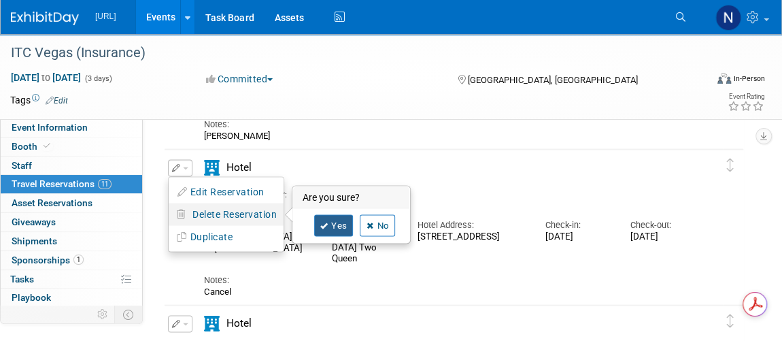
click at [330, 216] on link "Yes" at bounding box center [333, 225] width 39 height 22
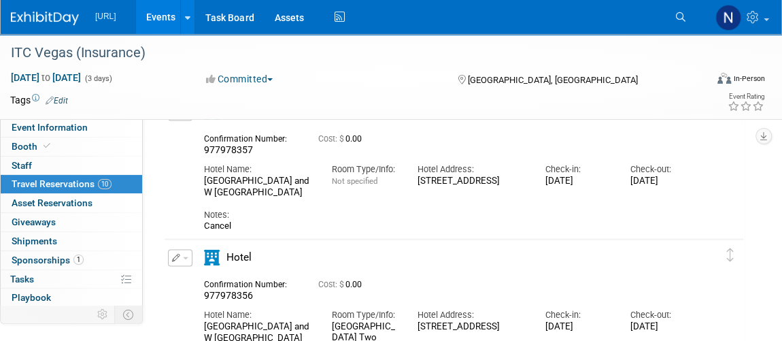
scroll to position [1396, 0]
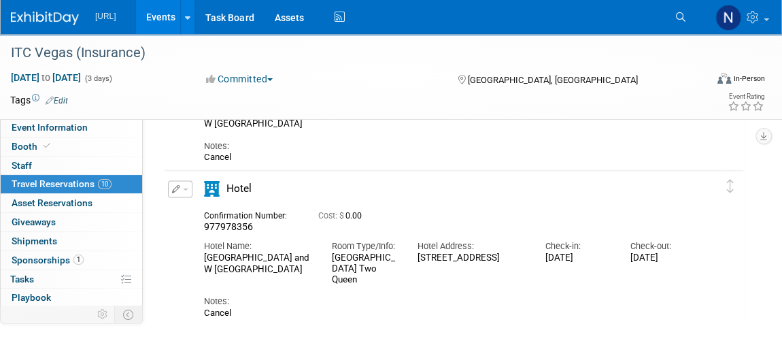
click at [180, 184] on button "button" at bounding box center [180, 189] width 24 height 17
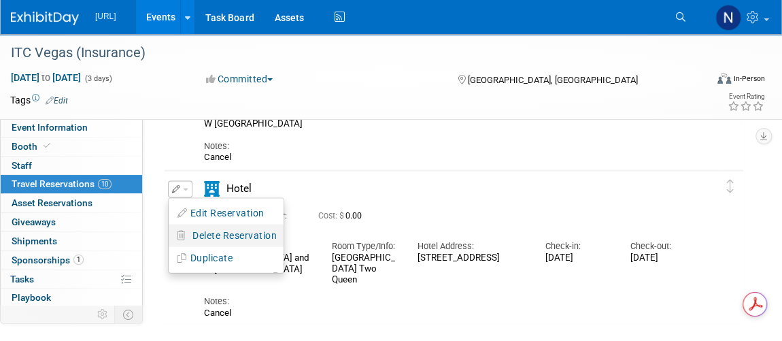
scroll to position [0, 0]
click at [216, 236] on span "Delete Reservation" at bounding box center [234, 235] width 84 height 11
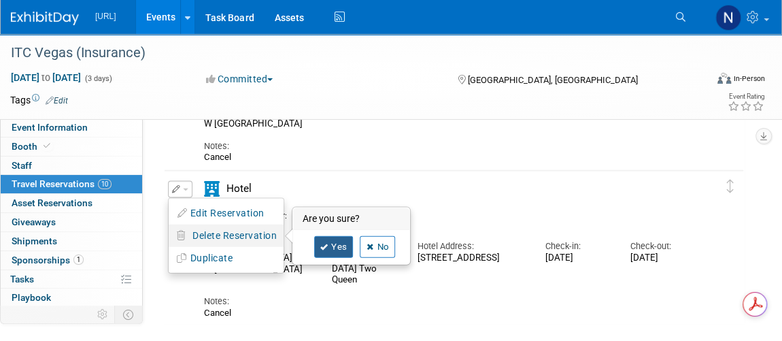
click at [330, 243] on link "Yes" at bounding box center [333, 247] width 39 height 22
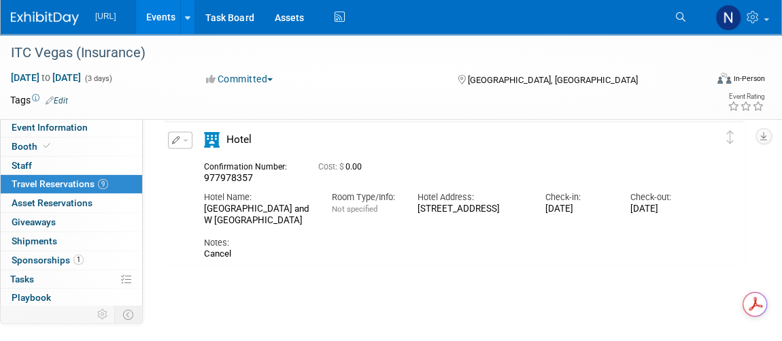
scroll to position [1149, 0]
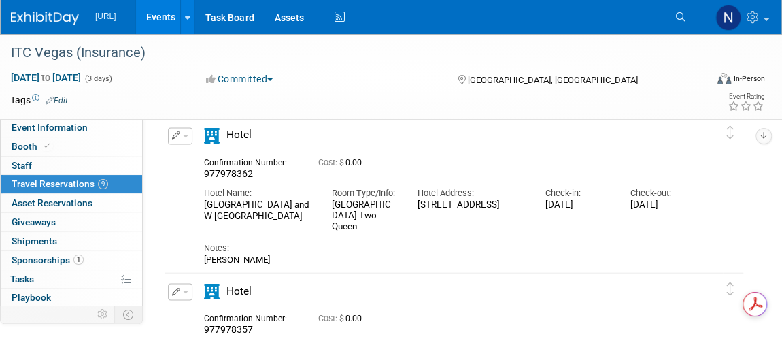
click at [240, 172] on span "977978362" at bounding box center [228, 172] width 49 height 11
copy span "977978362"
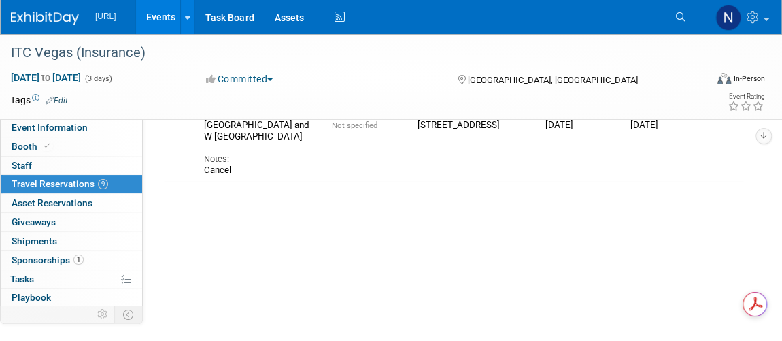
scroll to position [1273, 0]
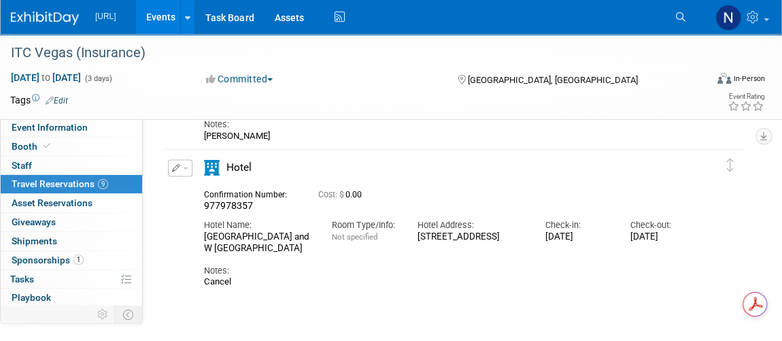
click at [183, 163] on button "button" at bounding box center [180, 167] width 24 height 17
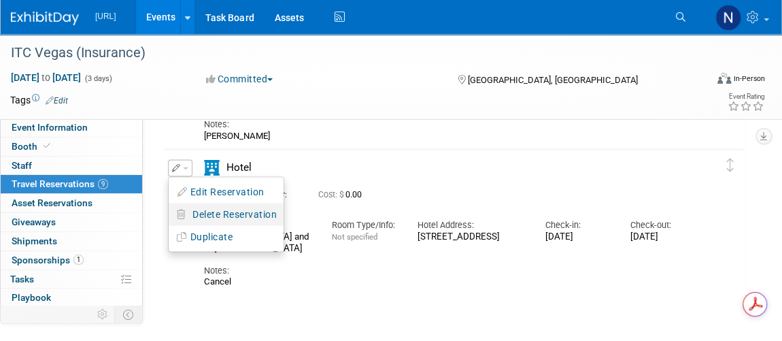
click at [213, 211] on span "Delete Reservation" at bounding box center [234, 213] width 84 height 11
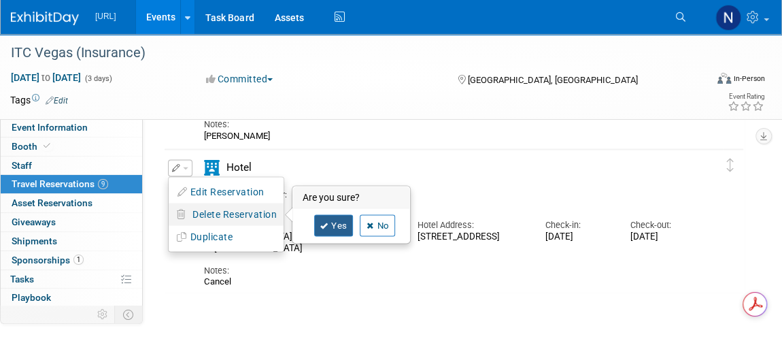
click at [322, 224] on icon at bounding box center [324, 225] width 8 height 7
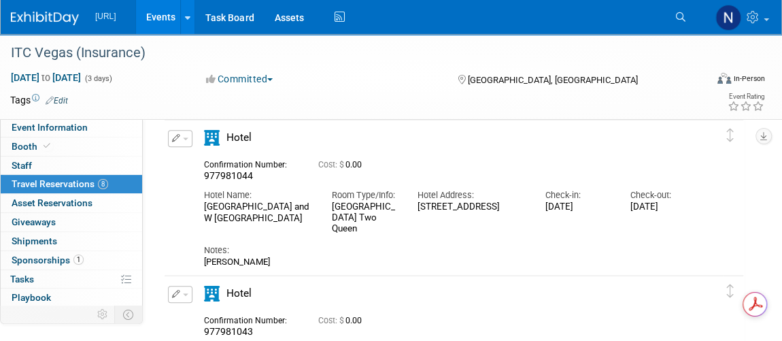
scroll to position [185, 0]
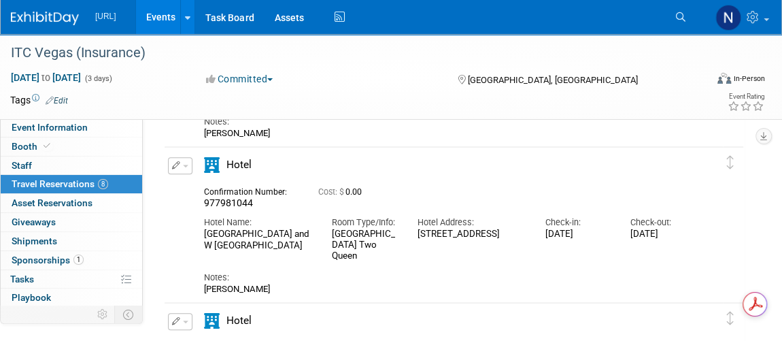
click at [232, 205] on span "977981044" at bounding box center [228, 202] width 49 height 11
copy span "977981044"
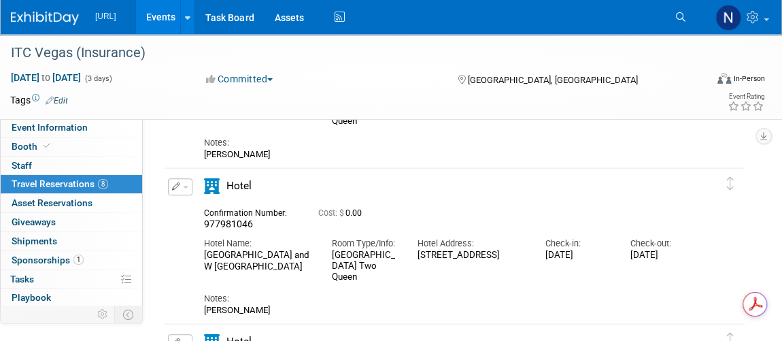
scroll to position [494, 0]
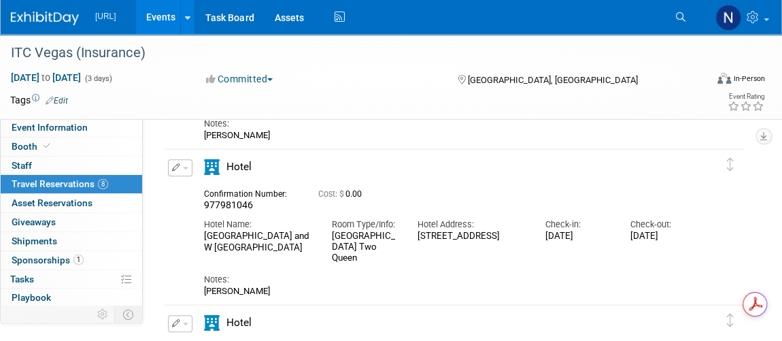
click at [239, 206] on span "977981046" at bounding box center [228, 204] width 49 height 11
copy span "977981046"
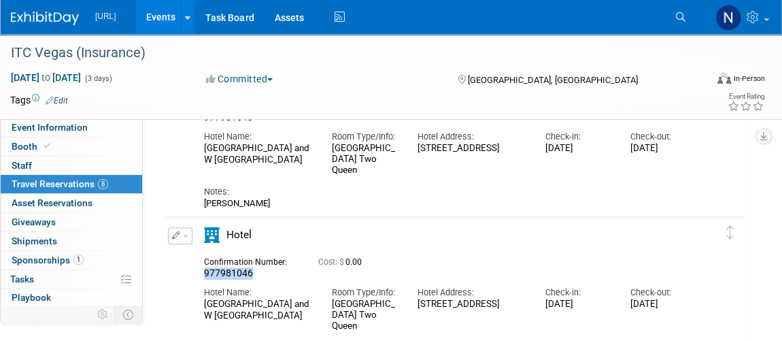
scroll to position [371, 0]
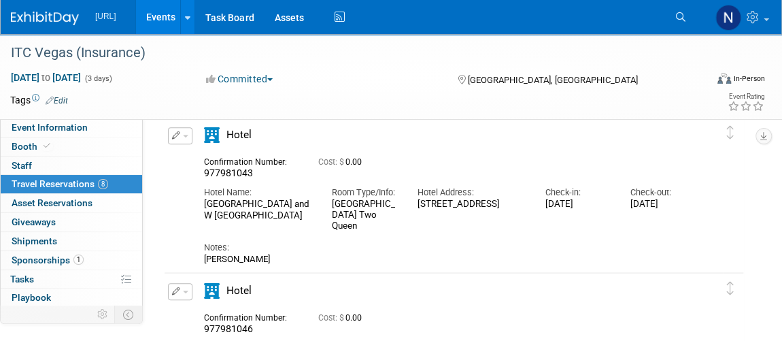
click at [233, 173] on span "977981043" at bounding box center [228, 172] width 49 height 11
copy span "977981043"
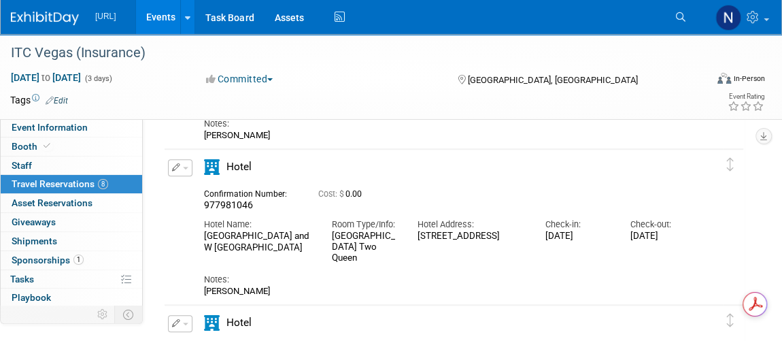
scroll to position [0, 0]
click at [238, 205] on span "977981046" at bounding box center [228, 204] width 49 height 11
copy span "977981046"
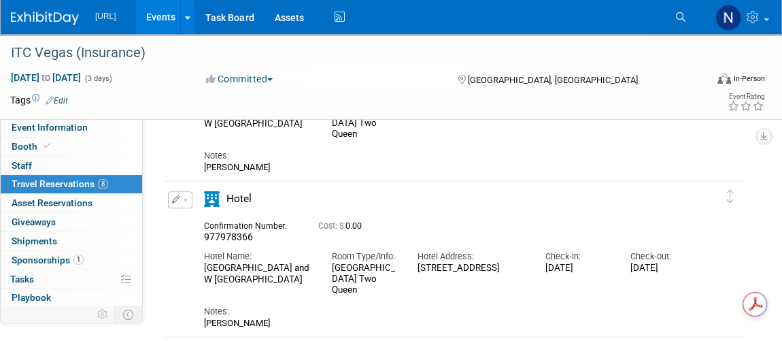
click at [235, 235] on span "977978366" at bounding box center [228, 236] width 49 height 11
copy span "977978366"
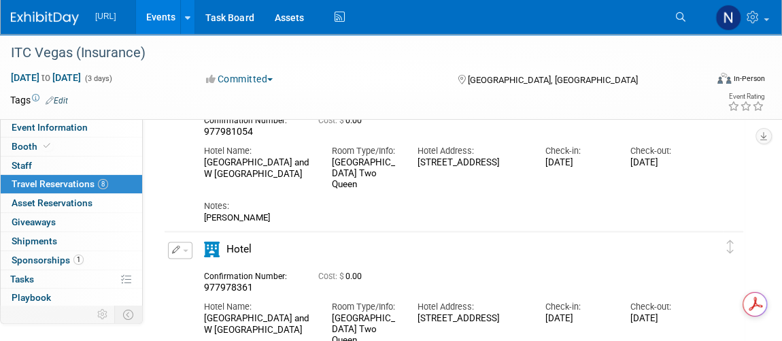
scroll to position [803, 0]
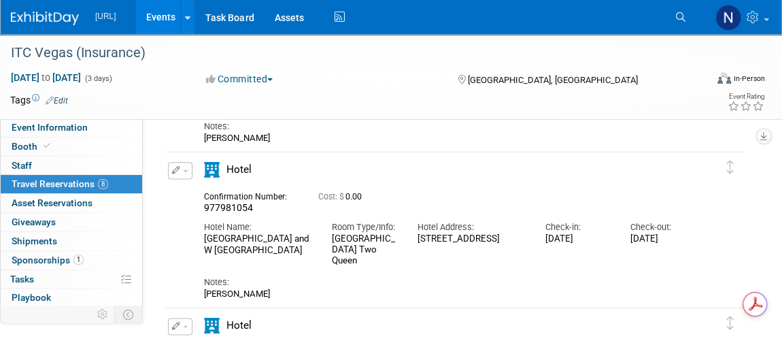
click at [241, 204] on span "977981054" at bounding box center [228, 207] width 49 height 11
copy span "977981054"
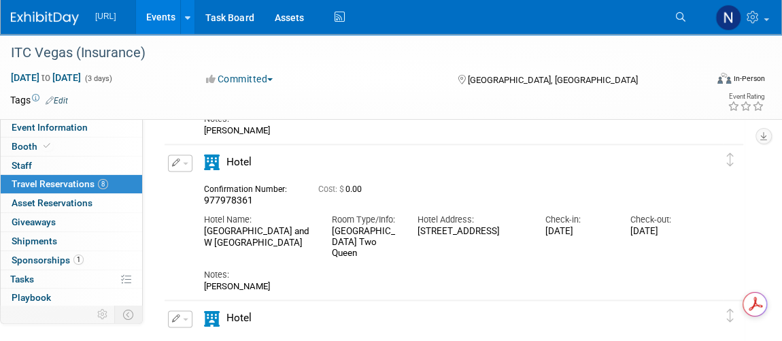
scroll to position [989, 0]
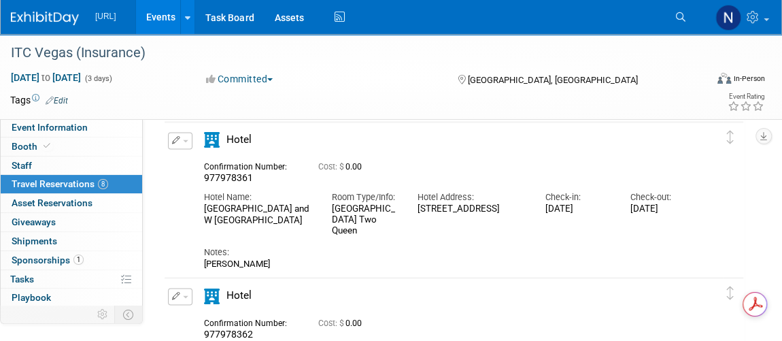
click at [230, 172] on span "977978361" at bounding box center [228, 177] width 49 height 11
copy span "977978361"
